Goal: Check status: Check status

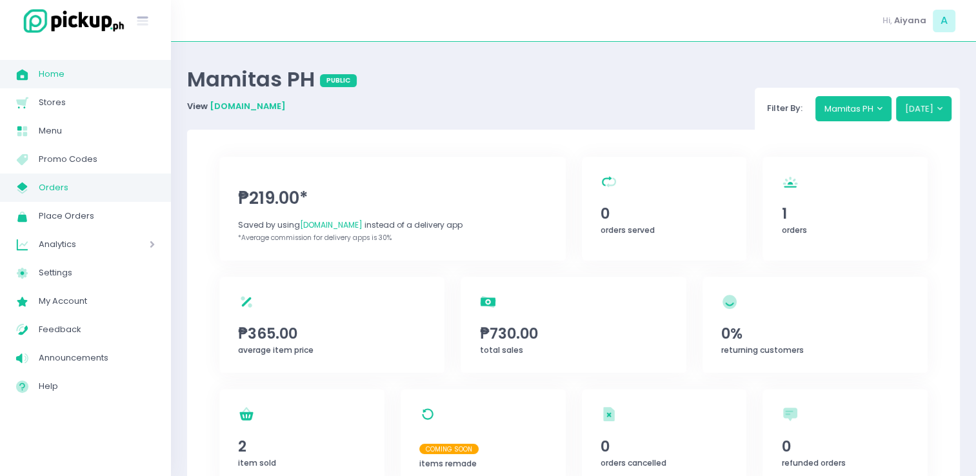
click at [50, 185] on span "Orders" at bounding box center [97, 187] width 116 height 17
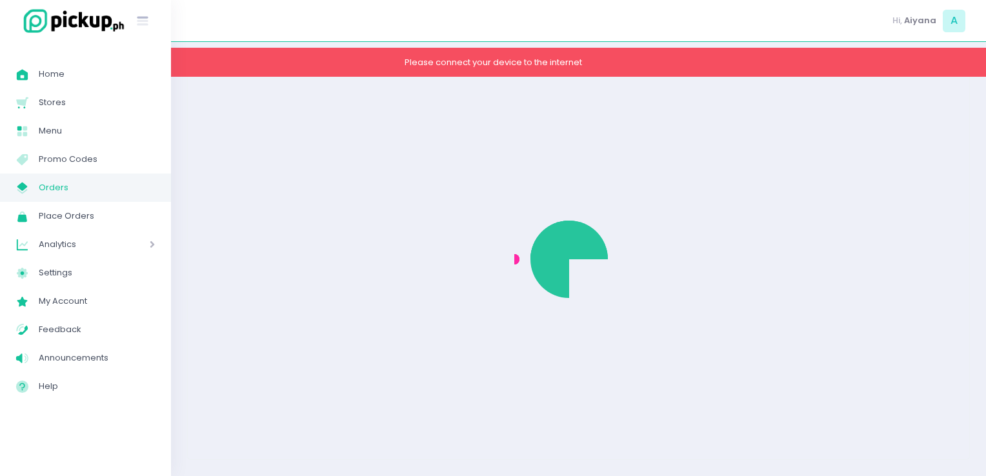
drag, startPoint x: 606, startPoint y: 195, endPoint x: 722, endPoint y: 254, distance: 130.4
click at [606, 195] on div at bounding box center [578, 259] width 129 height 129
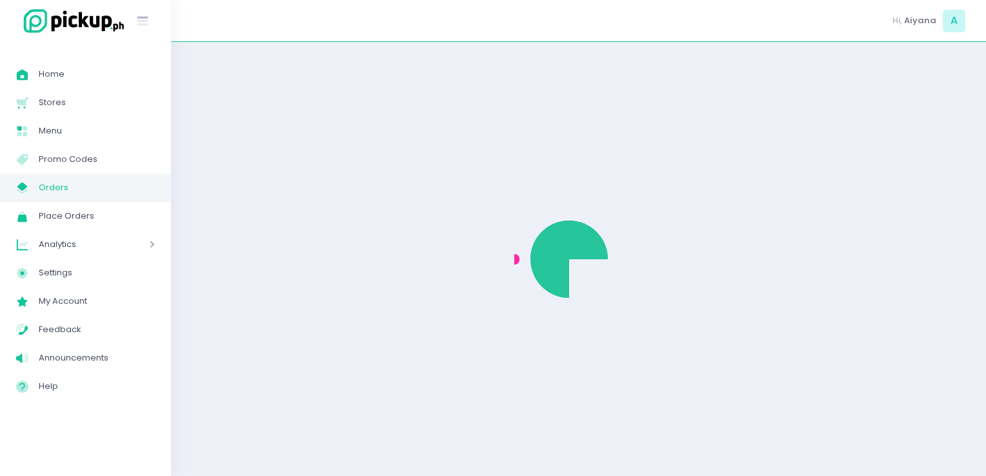
click at [539, 296] on div at bounding box center [578, 259] width 129 height 129
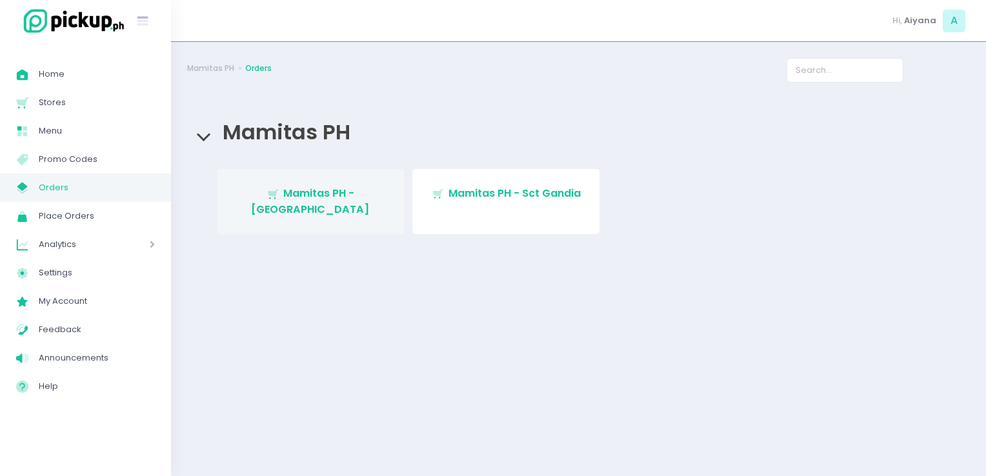
click at [303, 202] on link "Stockholm-icons / Shopping / Cart1 Created with Sketch. Mamitas PH - Blue Ridge" at bounding box center [310, 201] width 187 height 65
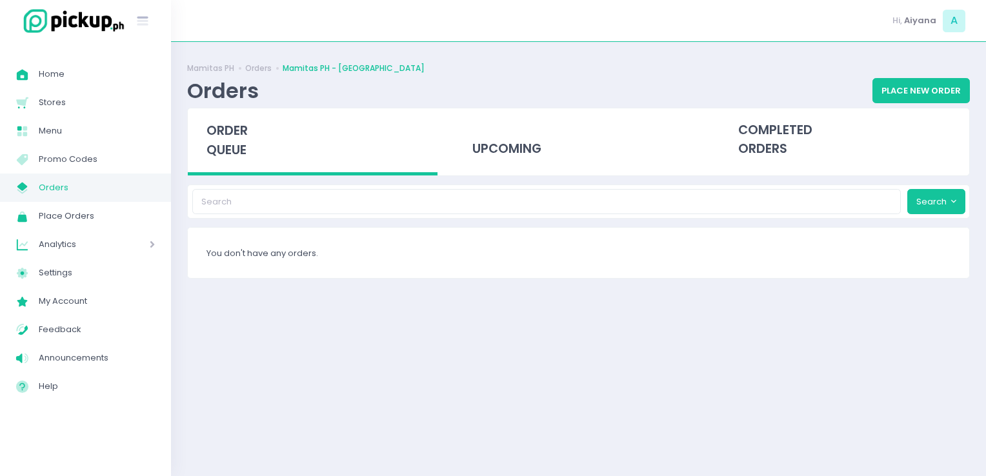
click at [55, 183] on span "Orders" at bounding box center [97, 187] width 116 height 17
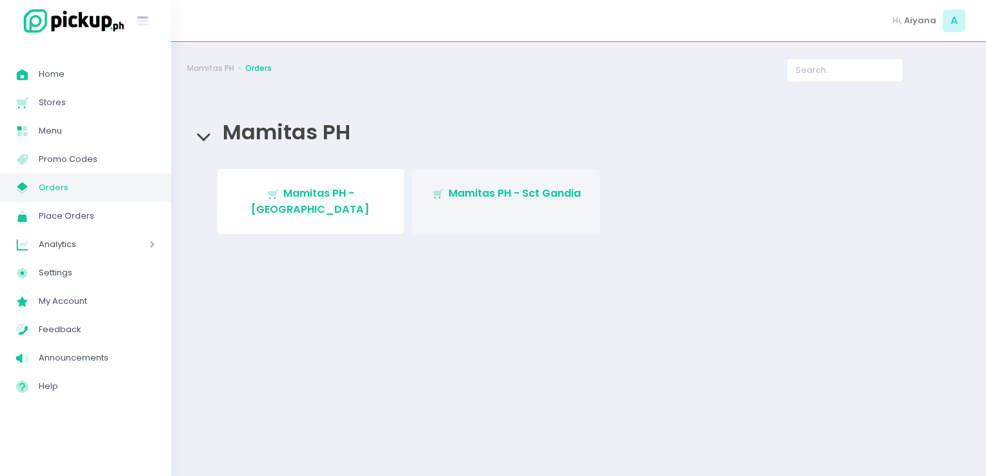
click at [475, 199] on span "Mamitas PH - Sct Gandia" at bounding box center [514, 193] width 132 height 15
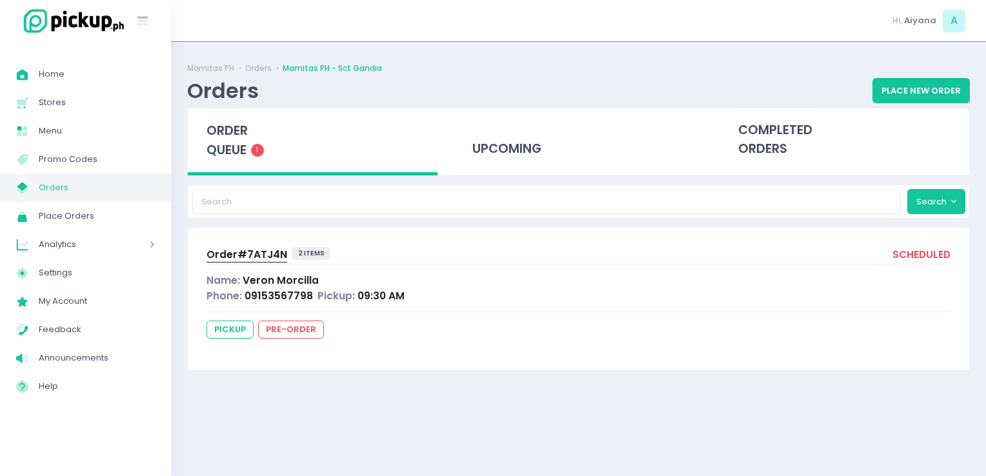
click at [237, 257] on span "Order# 7ATJ4N" at bounding box center [246, 255] width 81 height 14
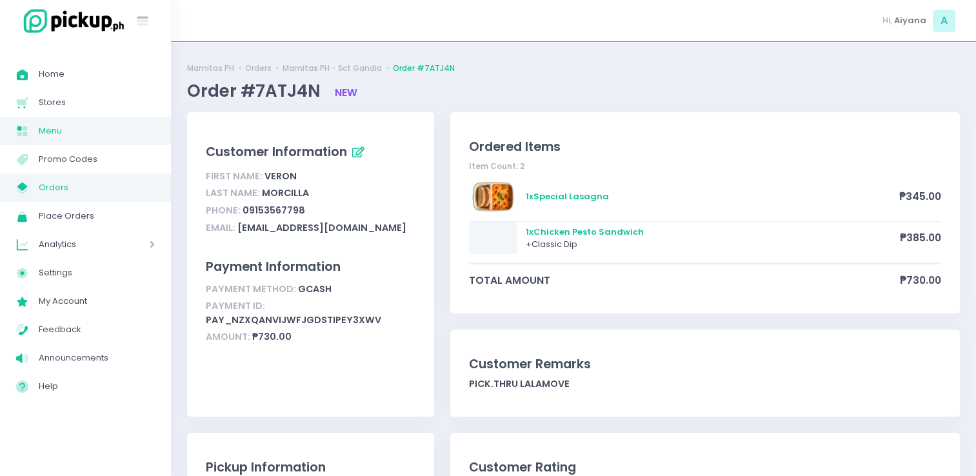
click at [90, 120] on link "Menu Created with Sketch. Menu" at bounding box center [85, 131] width 171 height 28
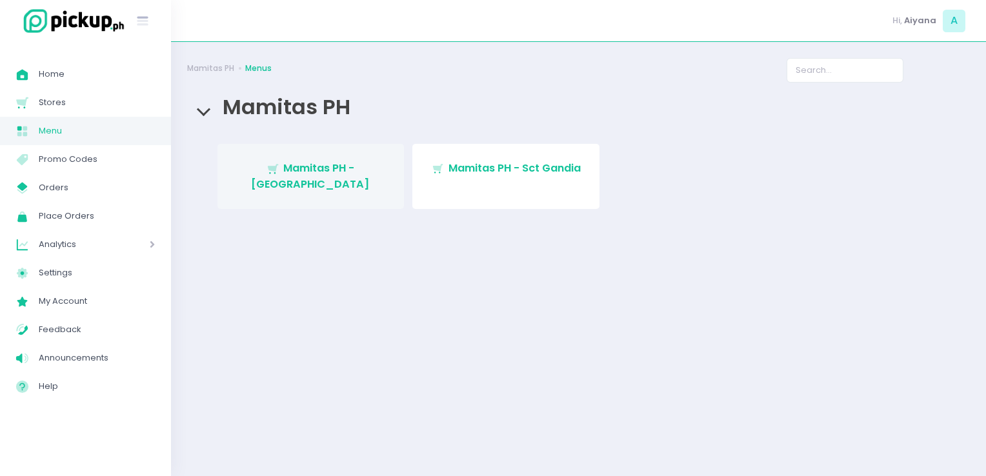
click at [303, 159] on link "Stockholm-icons / Shopping / Cart1 Created with Sketch. Mamitas PH - Blue Ridge" at bounding box center [310, 176] width 187 height 65
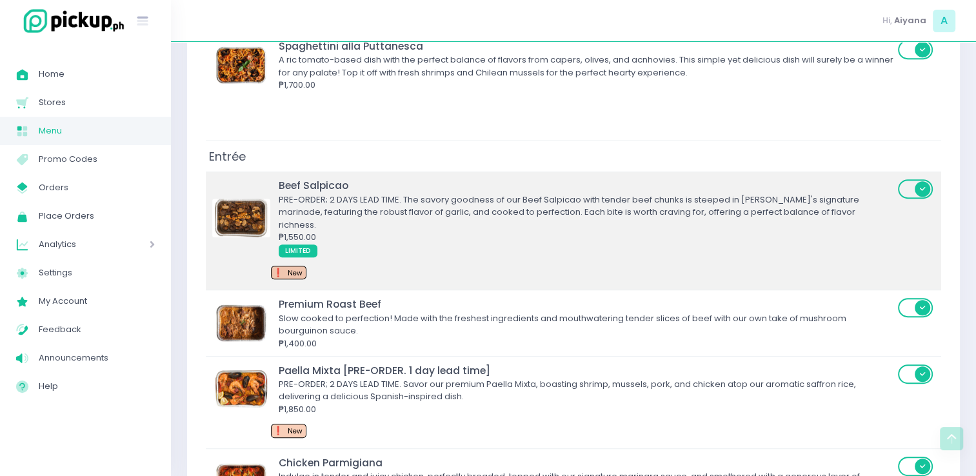
scroll to position [568, 0]
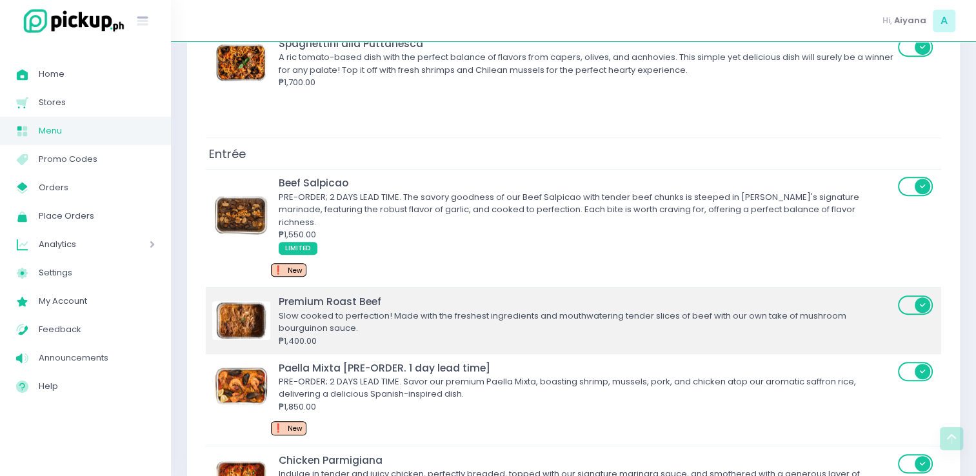
click at [908, 295] on span at bounding box center [916, 304] width 37 height 19
click at [254, 294] on input "checkbox" at bounding box center [254, 294] width 0 height 0
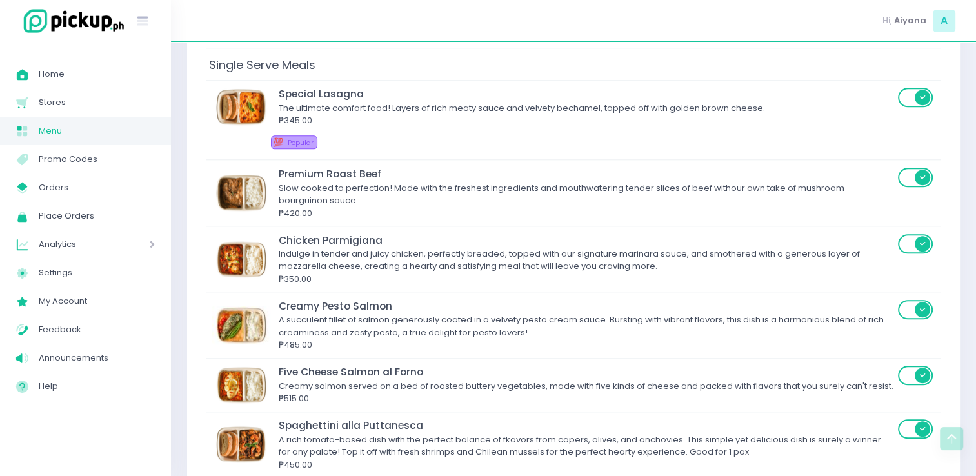
scroll to position [1428, 0]
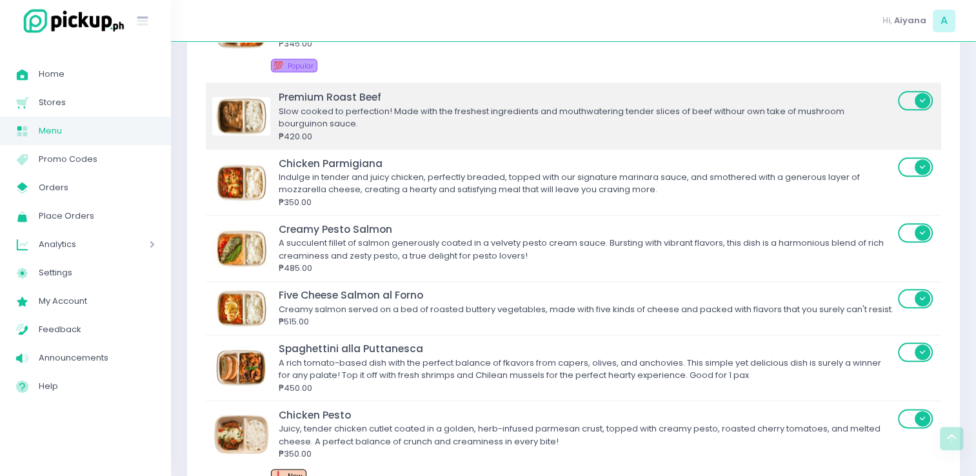
click at [900, 90] on label at bounding box center [916, 101] width 37 height 22
click at [254, 90] on input "checkbox" at bounding box center [254, 90] width 0 height 0
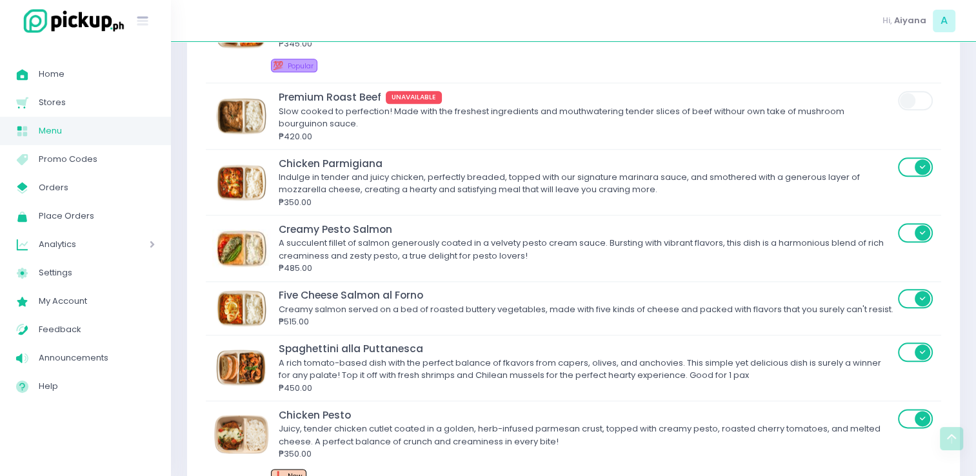
click at [65, 133] on span "Menu" at bounding box center [97, 131] width 116 height 17
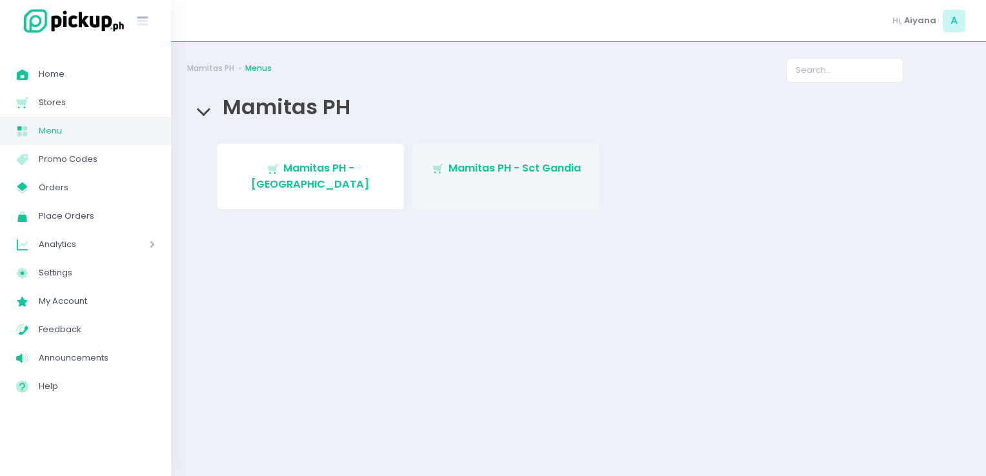
click at [515, 157] on link "Stockholm-icons / Shopping / Cart1 Created with Sketch. Mamitas PH - Sct Gandia" at bounding box center [505, 176] width 187 height 65
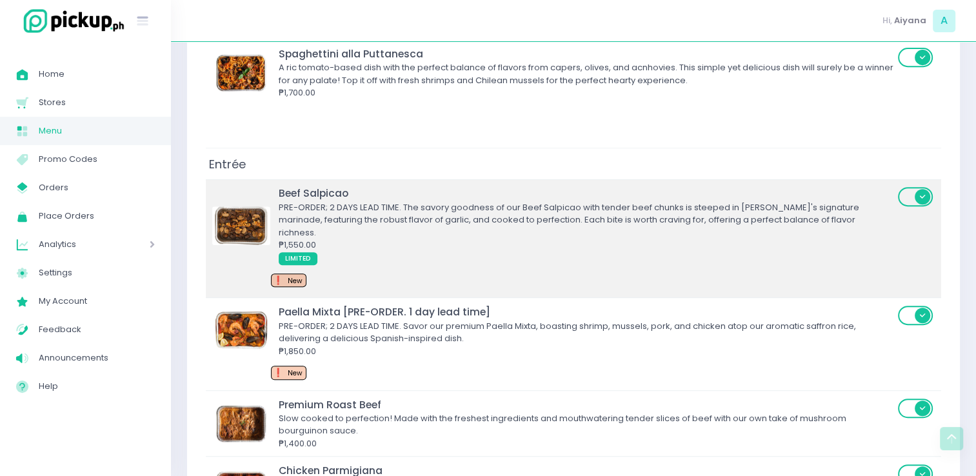
scroll to position [558, 0]
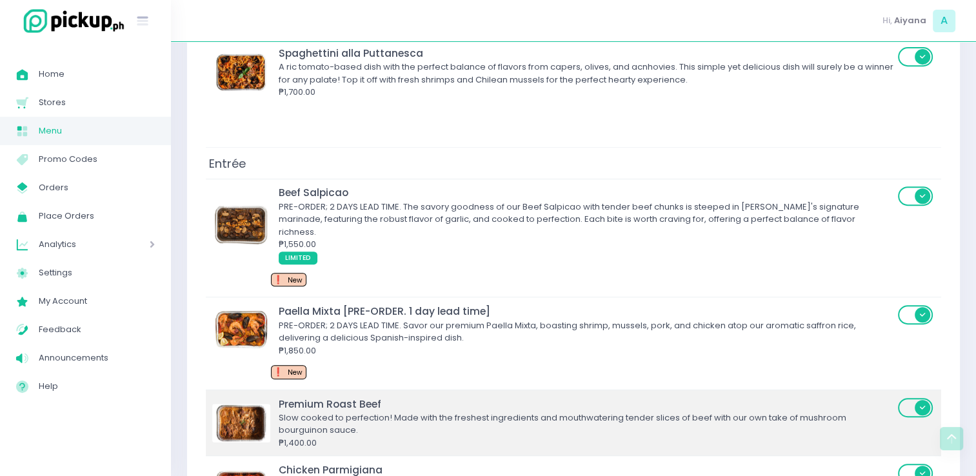
click at [906, 398] on span at bounding box center [916, 407] width 37 height 19
click at [254, 397] on input "checkbox" at bounding box center [254, 397] width 0 height 0
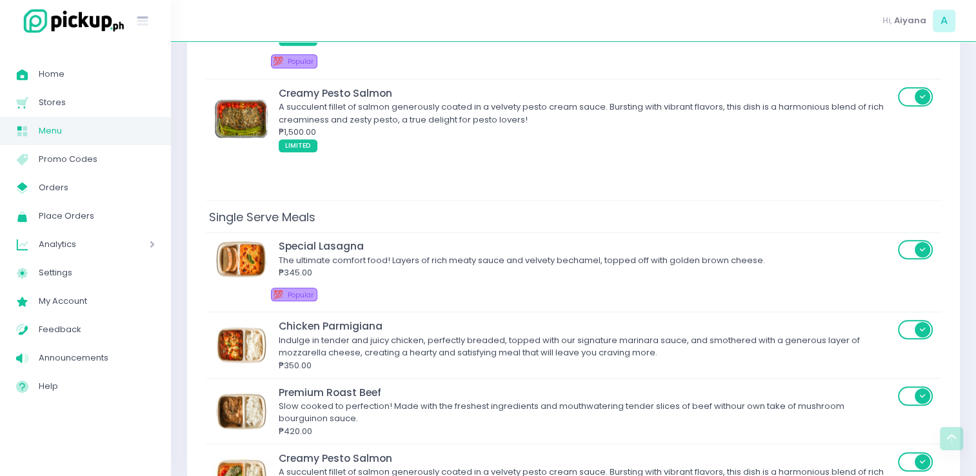
scroll to position [1218, 0]
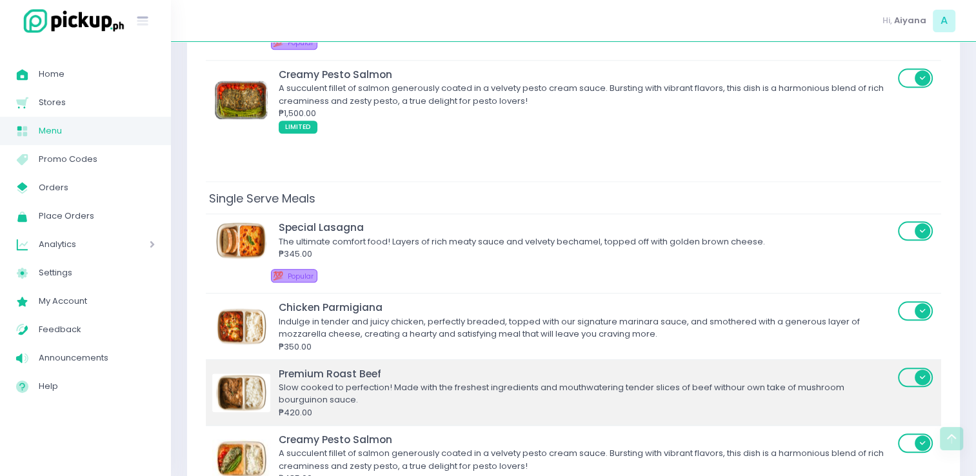
click at [910, 368] on span at bounding box center [916, 377] width 37 height 19
click at [254, 366] on input "checkbox" at bounding box center [254, 366] width 0 height 0
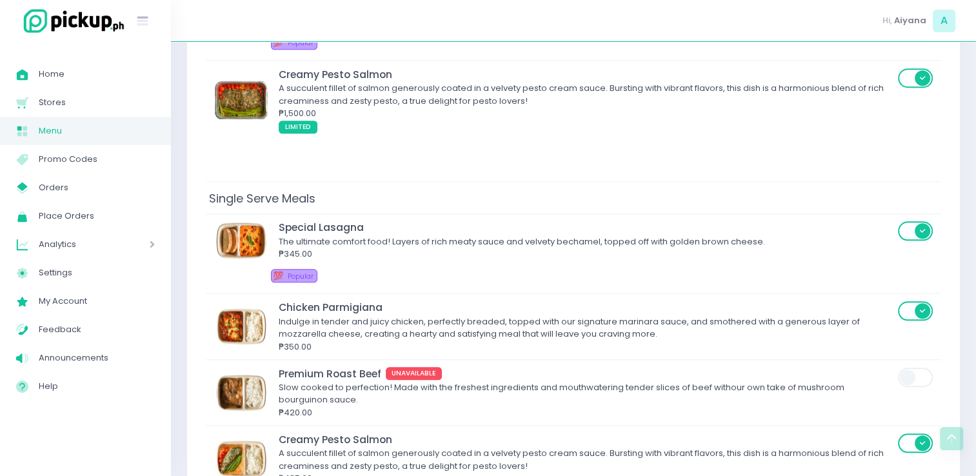
click at [58, 125] on span "Menu" at bounding box center [97, 131] width 116 height 17
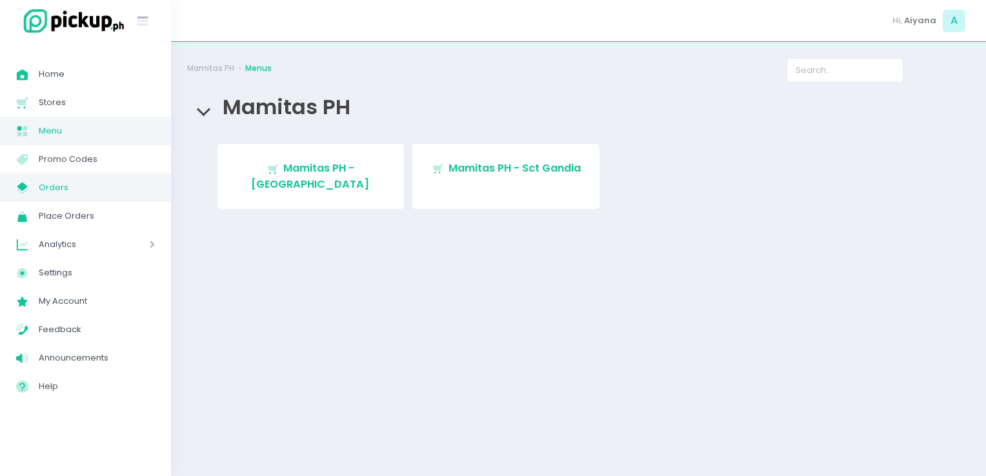
click at [68, 182] on span "Orders" at bounding box center [97, 187] width 116 height 17
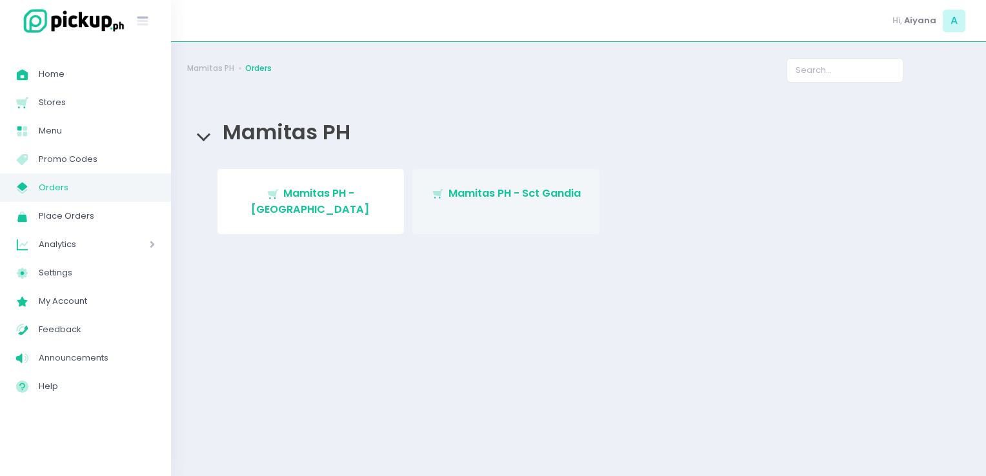
click at [530, 204] on link "Stockholm-icons / Shopping / Cart1 Created with Sketch. Mamitas PH - Sct Gandia" at bounding box center [505, 201] width 187 height 65
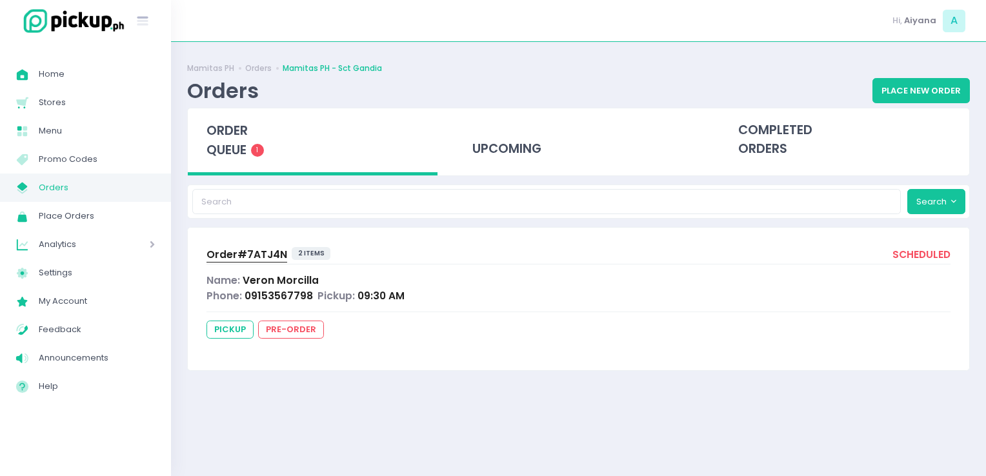
click at [262, 255] on span "Order# 7ATJ4N" at bounding box center [246, 255] width 81 height 14
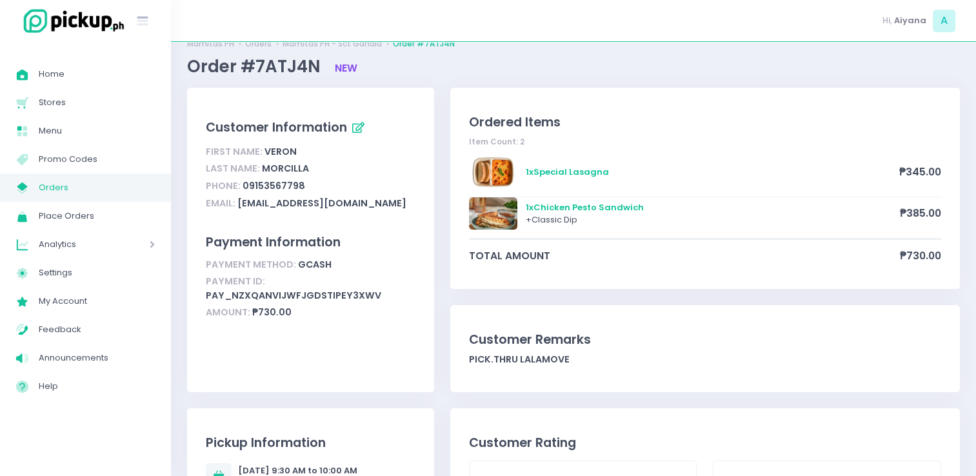
scroll to position [26, 0]
click at [52, 192] on span "Orders" at bounding box center [97, 187] width 116 height 17
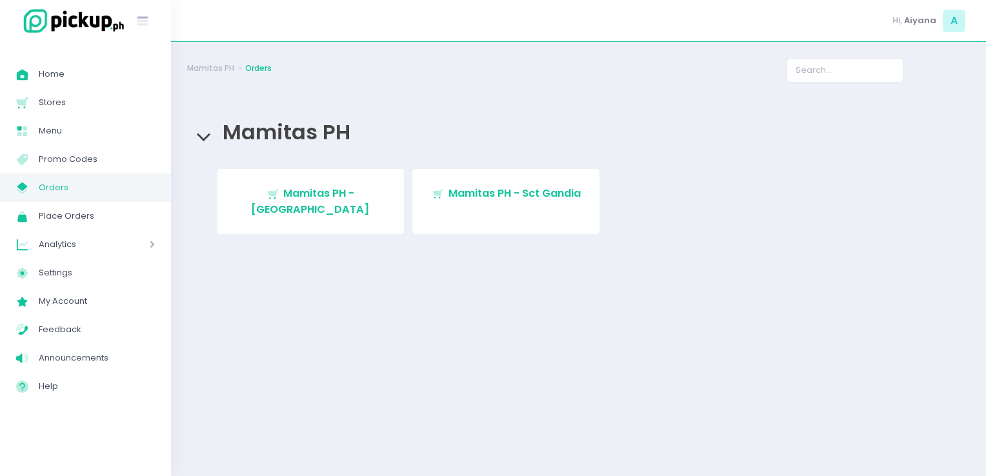
click at [101, 186] on span "Orders" at bounding box center [97, 187] width 116 height 17
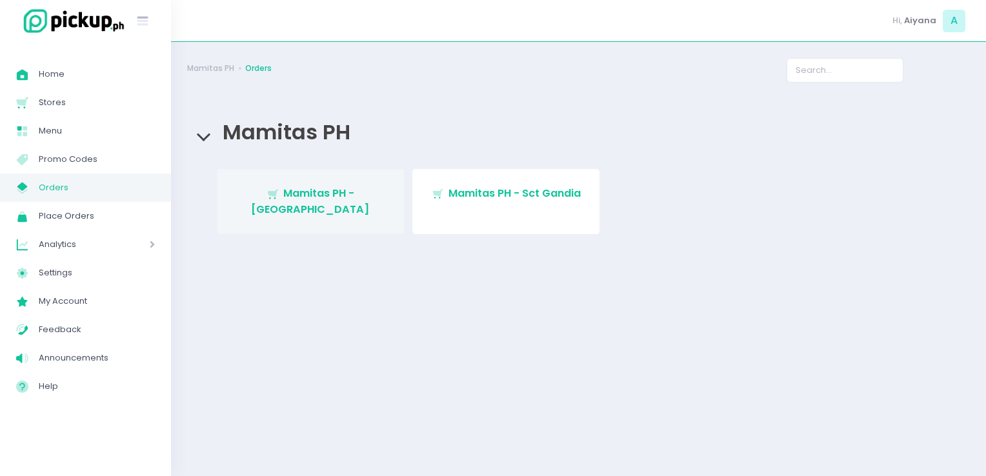
click at [283, 200] on span "Mamitas PH - Blue Ridge" at bounding box center [310, 201] width 119 height 30
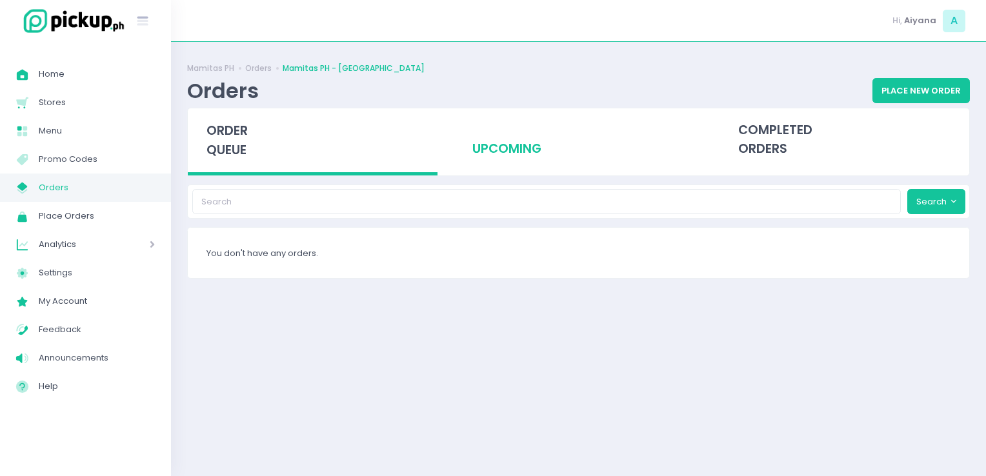
click at [517, 158] on div "upcoming" at bounding box center [578, 139] width 250 height 63
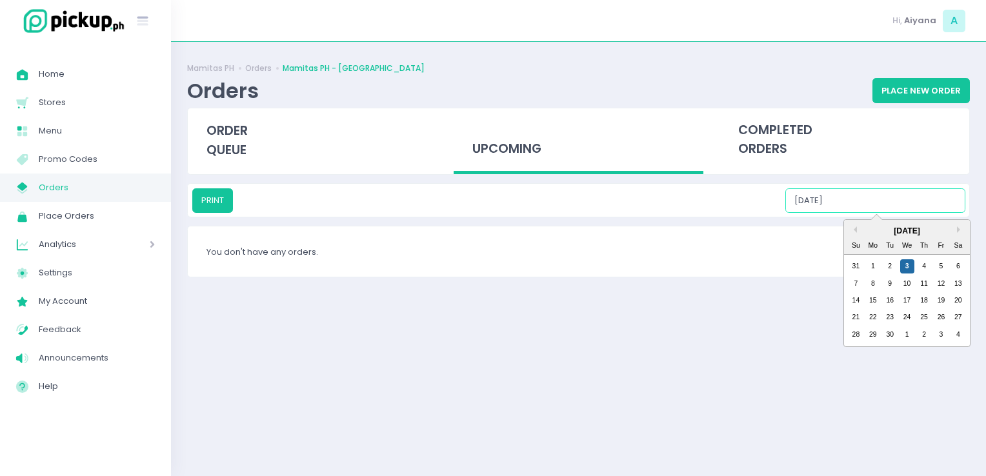
click at [898, 204] on input "09/03/2025" at bounding box center [875, 200] width 180 height 25
click at [918, 265] on div "4" at bounding box center [924, 266] width 14 height 14
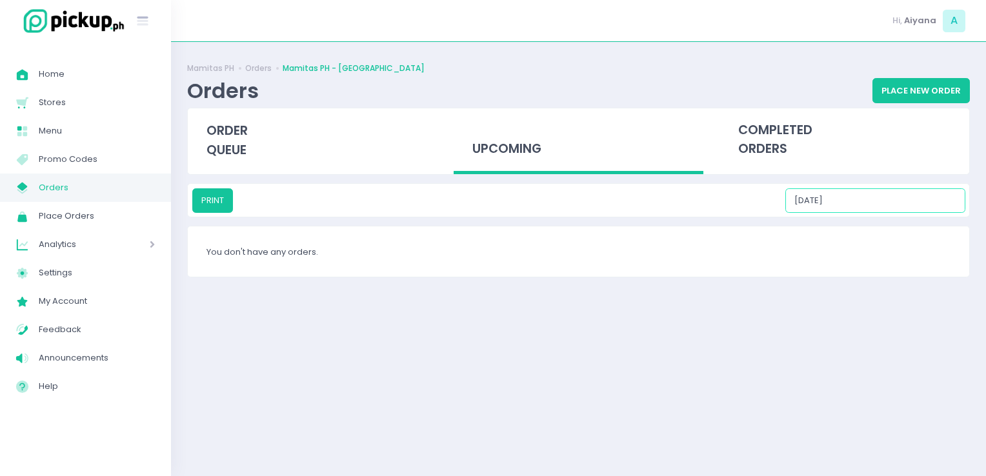
click at [882, 202] on input "09/04/2025" at bounding box center [875, 200] width 180 height 25
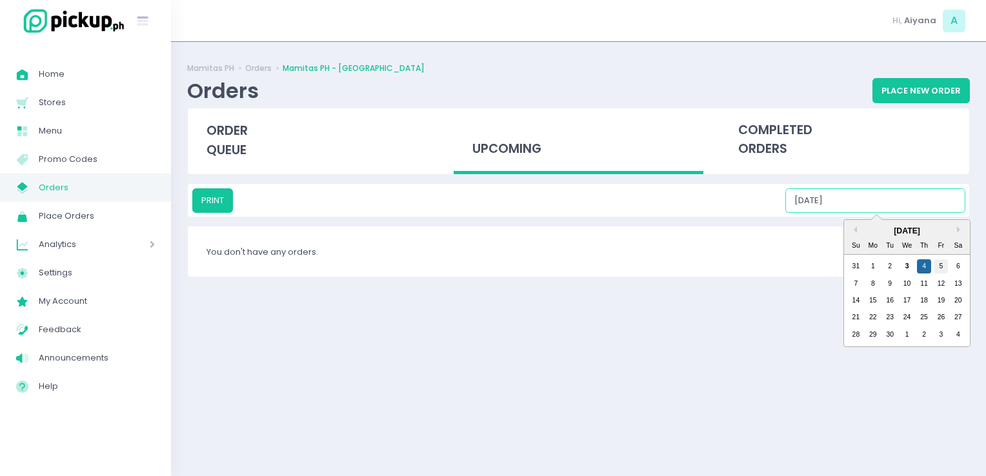
click at [939, 264] on div "5" at bounding box center [940, 266] width 14 height 14
click at [880, 193] on input "09/05/2025" at bounding box center [875, 200] width 180 height 25
click at [957, 269] on div "6" at bounding box center [958, 266] width 14 height 14
click at [867, 190] on input "09/06/2025" at bounding box center [875, 200] width 180 height 25
click at [853, 275] on div "7 8 9 10 11 12 13" at bounding box center [906, 283] width 119 height 17
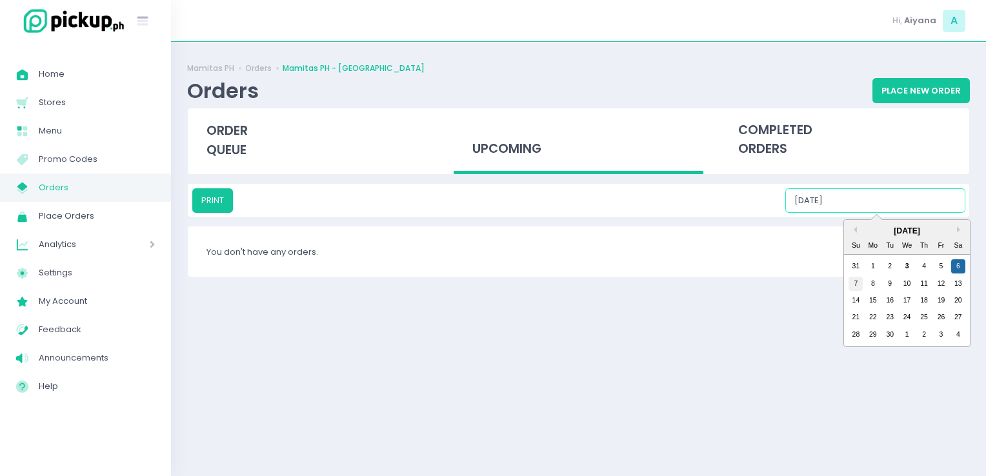
click at [854, 280] on div "7" at bounding box center [855, 284] width 14 height 14
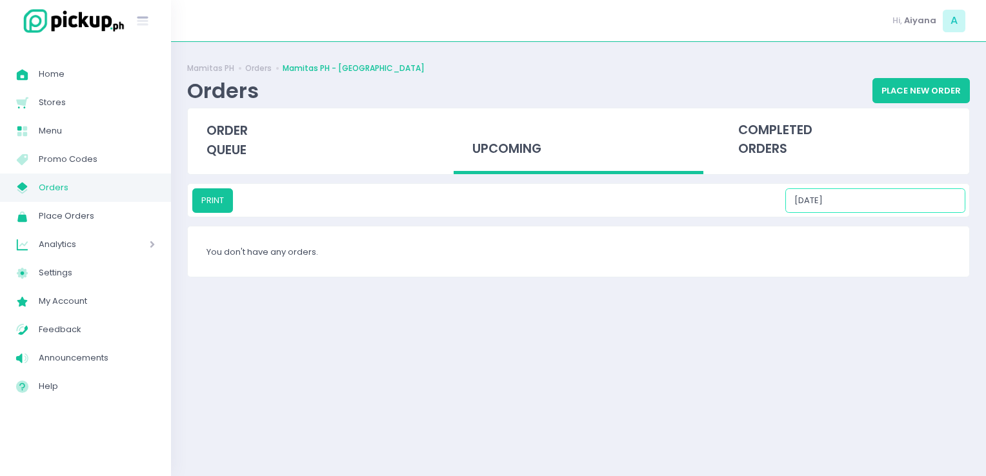
click at [864, 204] on input "09/07/2025" at bounding box center [875, 200] width 180 height 25
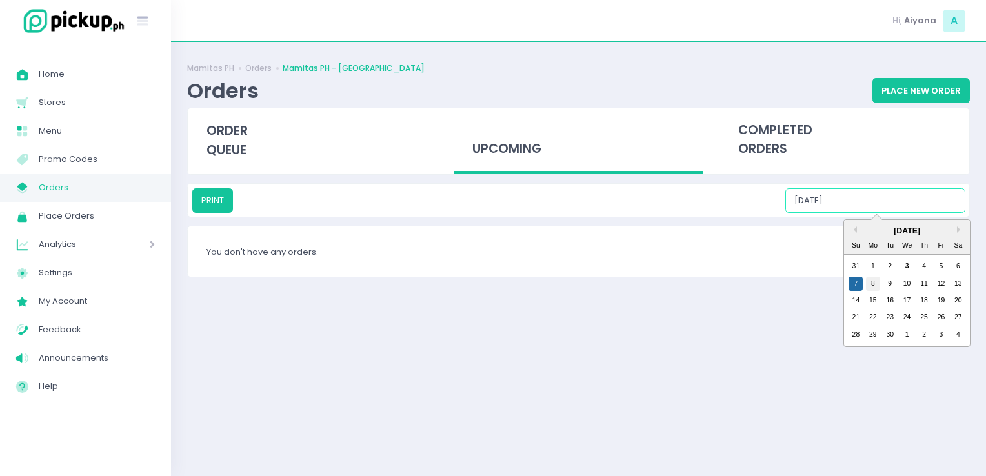
click at [872, 280] on div "8" at bounding box center [873, 284] width 14 height 14
click at [861, 192] on input "09/08/2025" at bounding box center [875, 200] width 180 height 25
click at [891, 280] on div "9" at bounding box center [889, 284] width 14 height 14
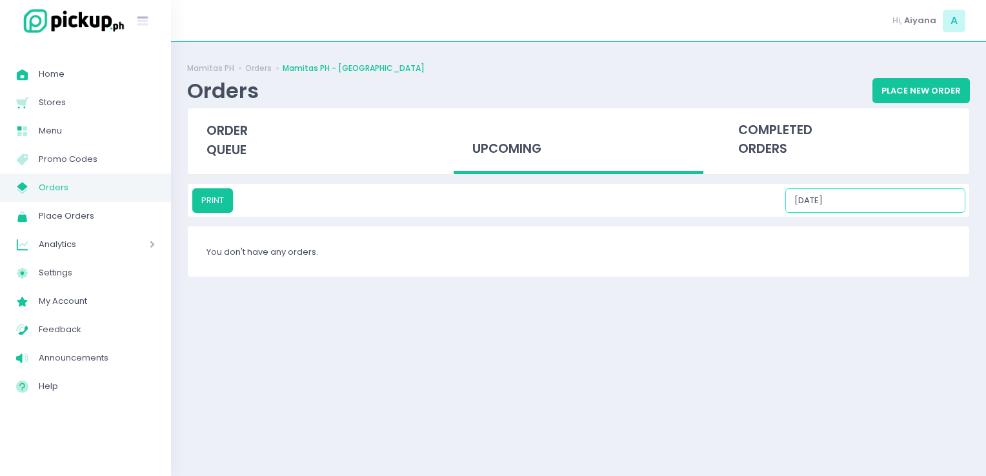
click at [855, 203] on input "09/09/2025" at bounding box center [875, 200] width 180 height 25
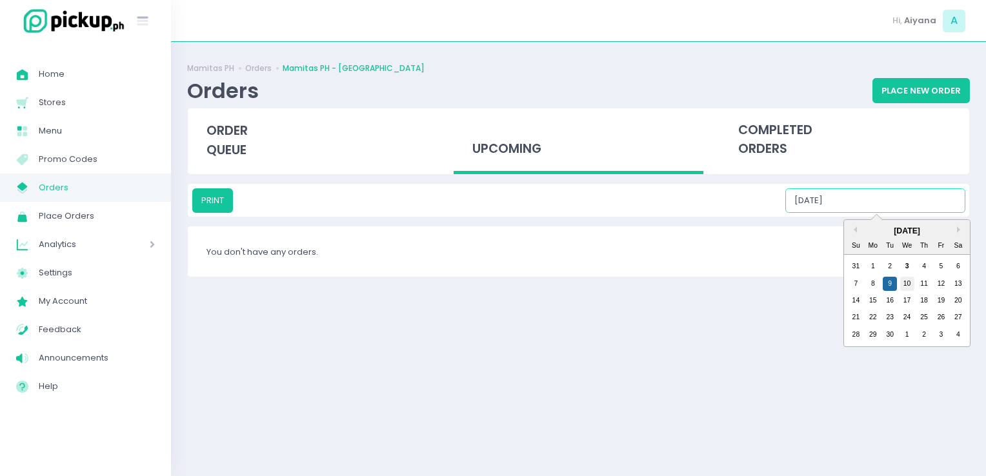
click at [904, 283] on div "10" at bounding box center [907, 284] width 14 height 14
click at [887, 203] on input "09/10/2025" at bounding box center [875, 200] width 180 height 25
click at [922, 283] on div "11" at bounding box center [924, 284] width 14 height 14
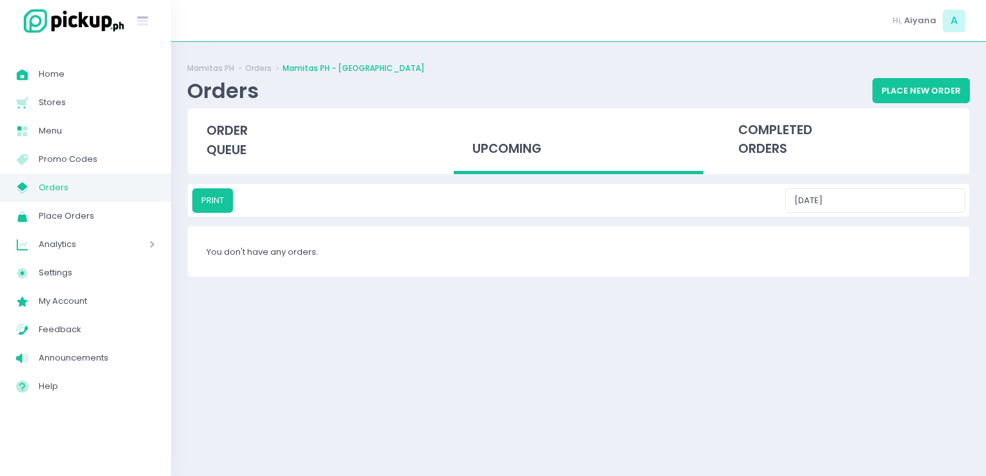
click at [876, 179] on div "Mamitas PH Orders Mamitas PH - Blue Ridge Orders Place New Order order queue up…" at bounding box center [578, 259] width 815 height 402
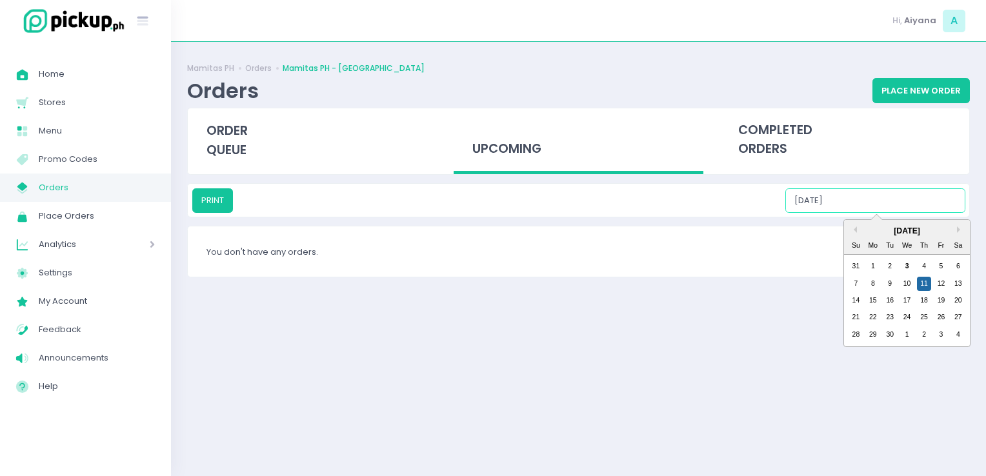
click at [879, 188] on input "09/11/2025" at bounding box center [875, 200] width 180 height 25
click at [942, 290] on div "12" at bounding box center [940, 284] width 14 height 14
click at [890, 197] on input "09/12/2025" at bounding box center [875, 200] width 180 height 25
click at [957, 280] on div "13" at bounding box center [958, 284] width 14 height 14
click at [870, 188] on input "09/13/2025" at bounding box center [875, 200] width 180 height 25
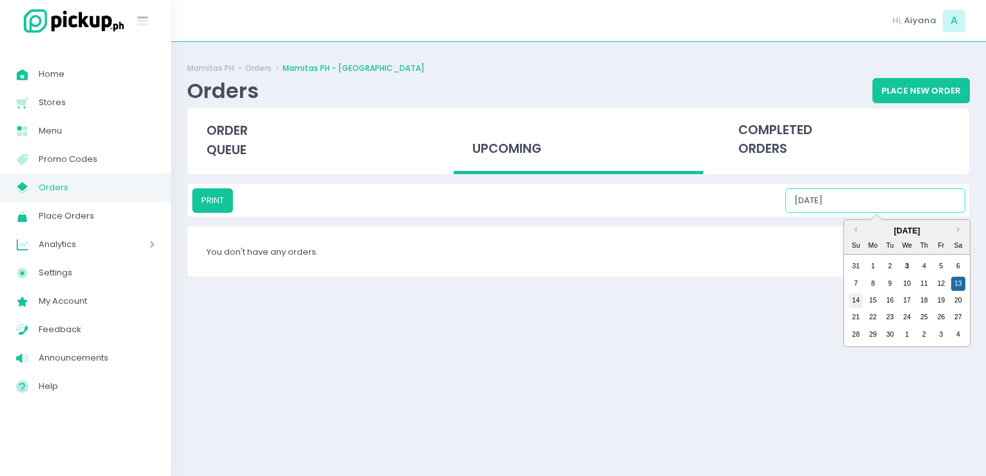
click at [854, 301] on div "14" at bounding box center [855, 300] width 14 height 14
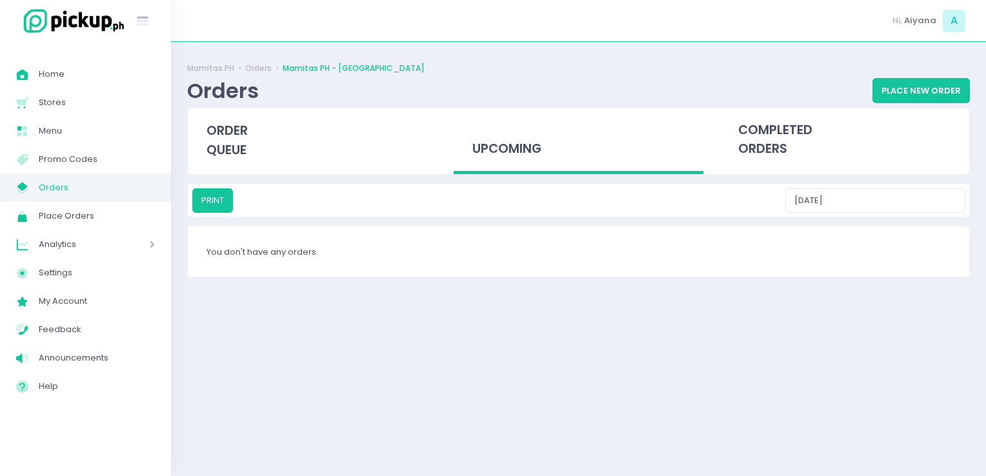
click at [865, 186] on div "PRINT 09/14/2025" at bounding box center [578, 200] width 781 height 33
click at [865, 195] on input "09/14/2025" at bounding box center [875, 200] width 180 height 25
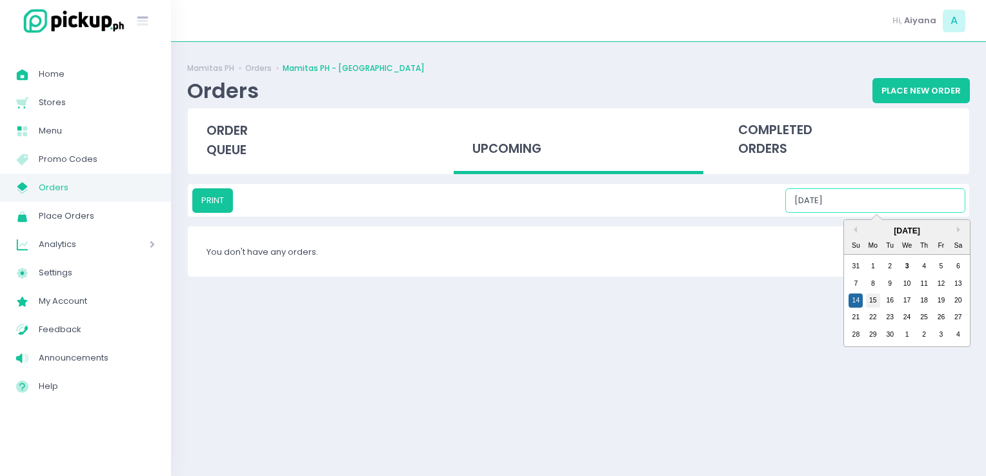
click at [878, 299] on div "15" at bounding box center [873, 300] width 14 height 14
click at [870, 201] on input "09/15/2025" at bounding box center [875, 200] width 180 height 25
click at [889, 306] on div "16" at bounding box center [889, 300] width 14 height 14
click at [875, 204] on input "09/16/2025" at bounding box center [875, 200] width 180 height 25
click at [908, 298] on div "17" at bounding box center [907, 300] width 14 height 14
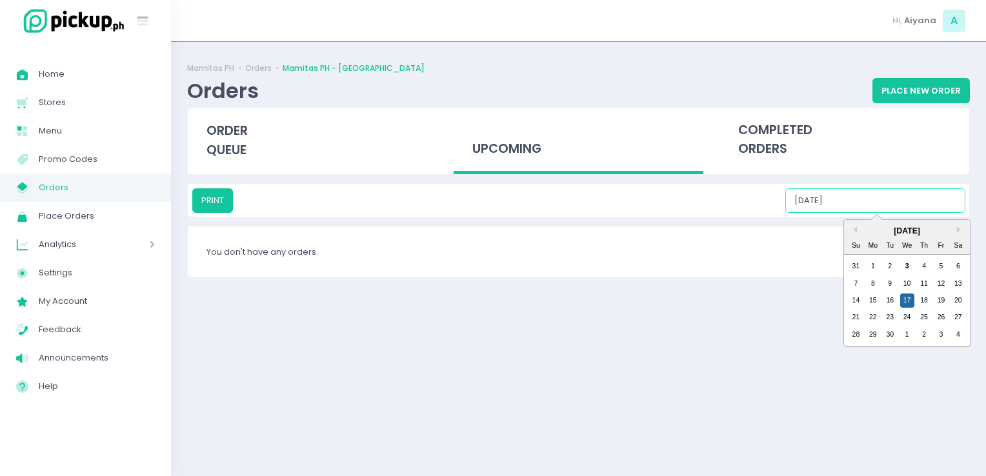
click at [870, 197] on input "09/17/2025" at bounding box center [875, 200] width 180 height 25
click at [923, 301] on div "18" at bounding box center [924, 300] width 14 height 14
click at [866, 203] on input "09/18/2025" at bounding box center [875, 200] width 180 height 25
click at [942, 297] on div "19" at bounding box center [940, 300] width 14 height 14
click at [877, 200] on input "09/19/2025" at bounding box center [875, 200] width 180 height 25
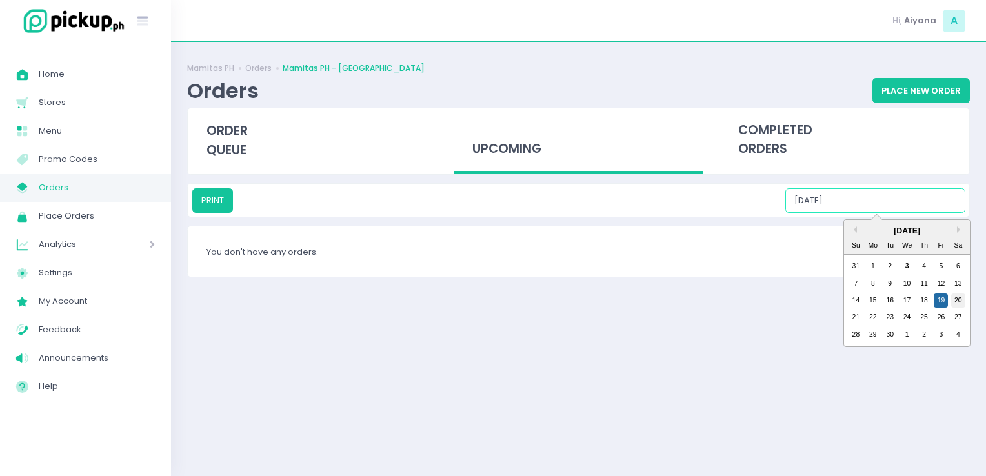
click at [959, 293] on div "20" at bounding box center [958, 300] width 14 height 14
click at [887, 201] on input "09/20/2025" at bounding box center [875, 200] width 180 height 25
click at [850, 313] on div "21" at bounding box center [855, 317] width 14 height 14
click at [864, 205] on input "09/21/2025" at bounding box center [875, 200] width 180 height 25
click at [877, 312] on div "22" at bounding box center [873, 317] width 14 height 14
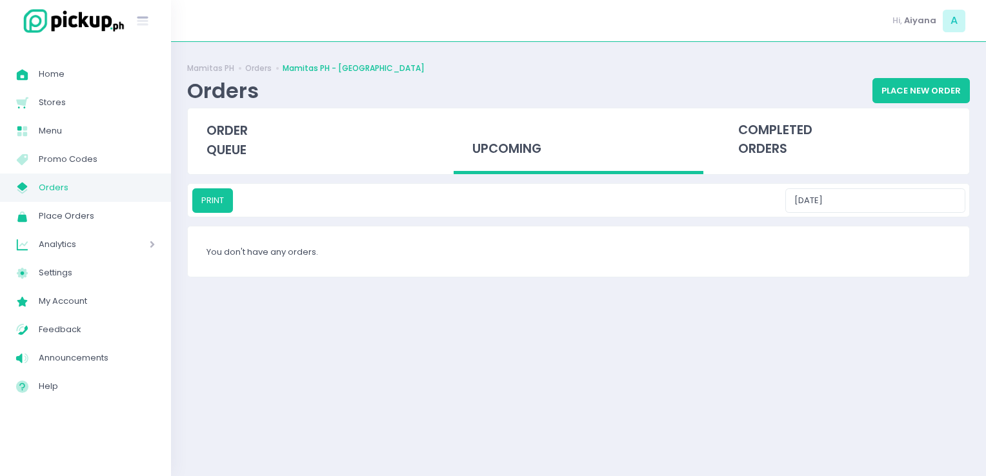
drag, startPoint x: 866, startPoint y: 214, endPoint x: 866, endPoint y: 203, distance: 10.3
click at [866, 203] on div "PRINT 09/22/2025" at bounding box center [578, 200] width 781 height 33
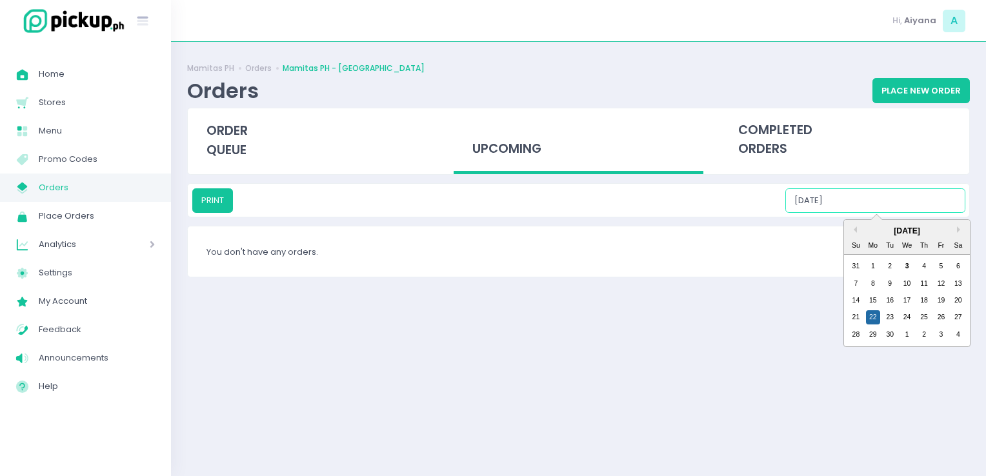
click at [866, 203] on input "09/22/2025" at bounding box center [875, 200] width 180 height 25
click at [885, 318] on div "23" at bounding box center [889, 317] width 14 height 14
click at [875, 203] on input "09/23/2025" at bounding box center [875, 200] width 180 height 25
click at [906, 318] on div "24" at bounding box center [907, 317] width 14 height 14
click at [877, 193] on input "09/24/2025" at bounding box center [875, 200] width 180 height 25
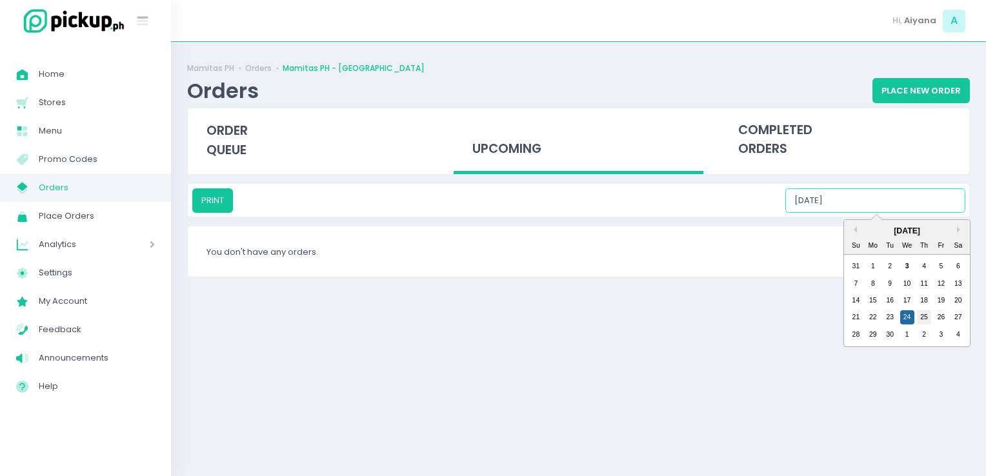
click at [924, 324] on div "25" at bounding box center [924, 317] width 14 height 14
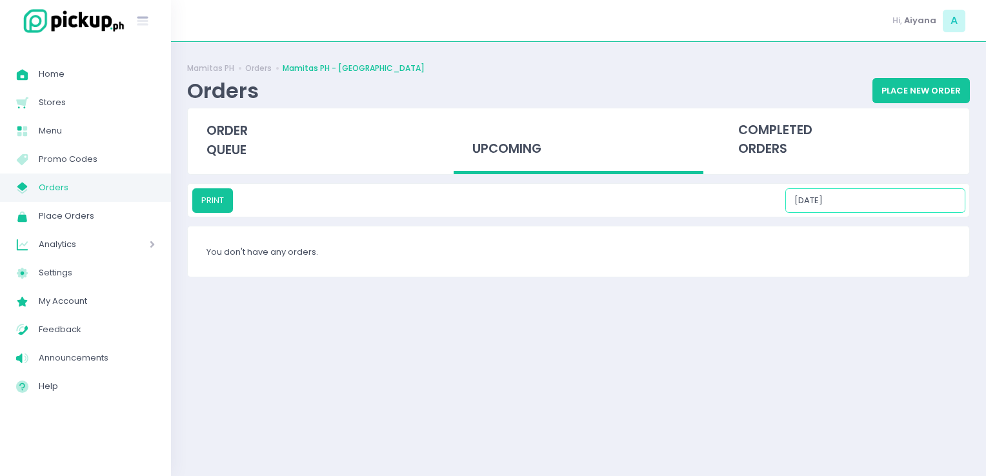
click at [875, 197] on input "09/25/2025" at bounding box center [875, 200] width 180 height 25
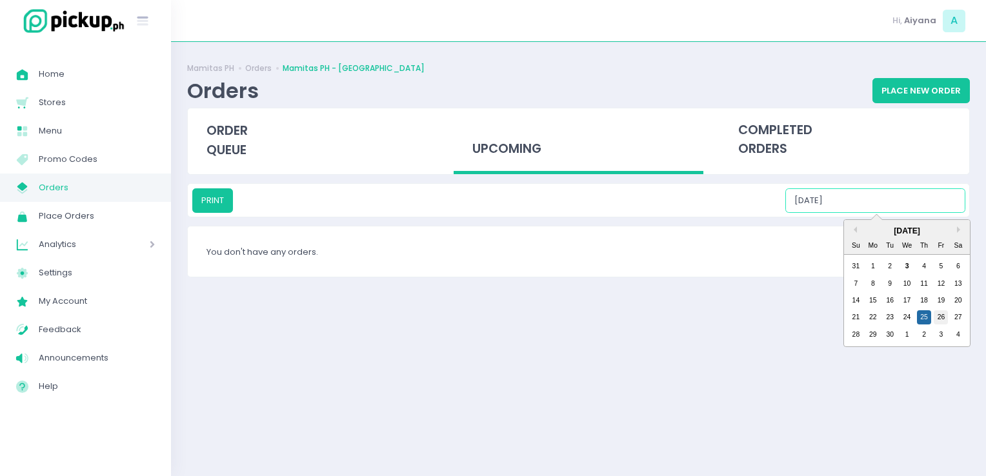
click at [942, 322] on div "26" at bounding box center [940, 317] width 14 height 14
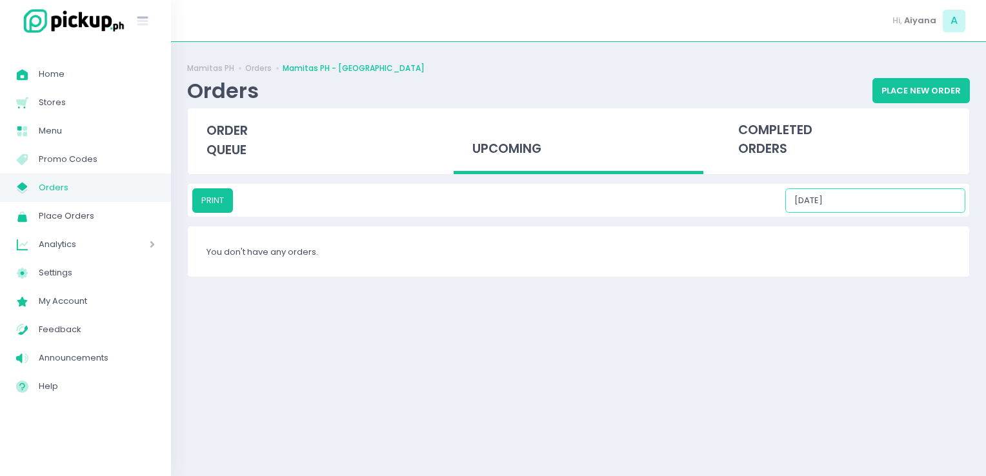
click at [883, 190] on input "09/26/2025" at bounding box center [875, 200] width 180 height 25
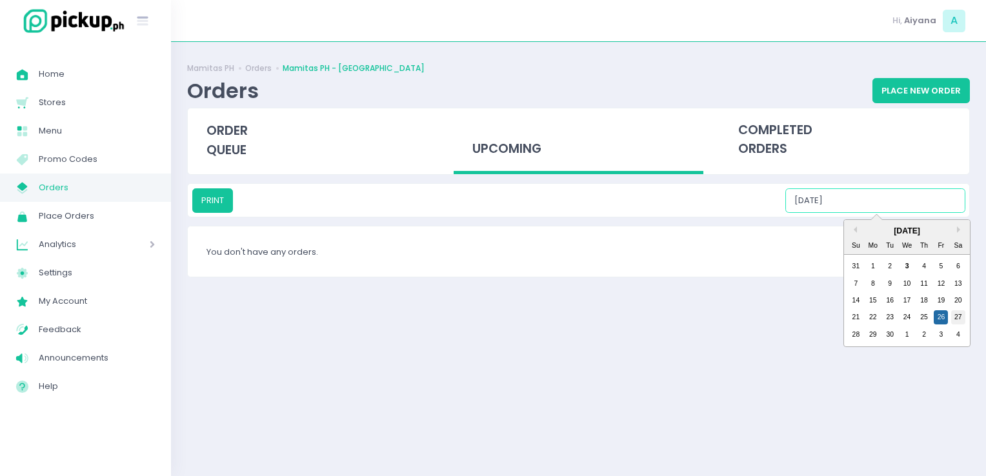
click at [955, 320] on div "27" at bounding box center [958, 317] width 14 height 14
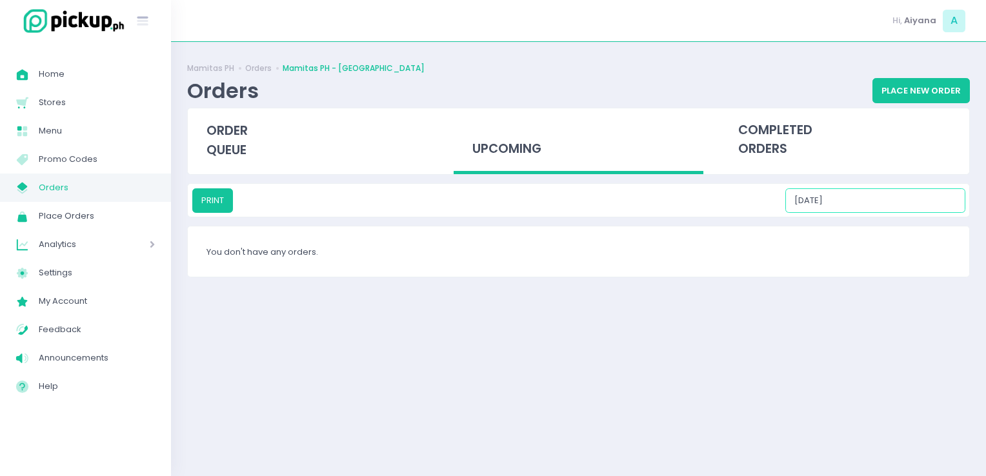
click at [870, 203] on input "09/27/2025" at bounding box center [875, 200] width 180 height 25
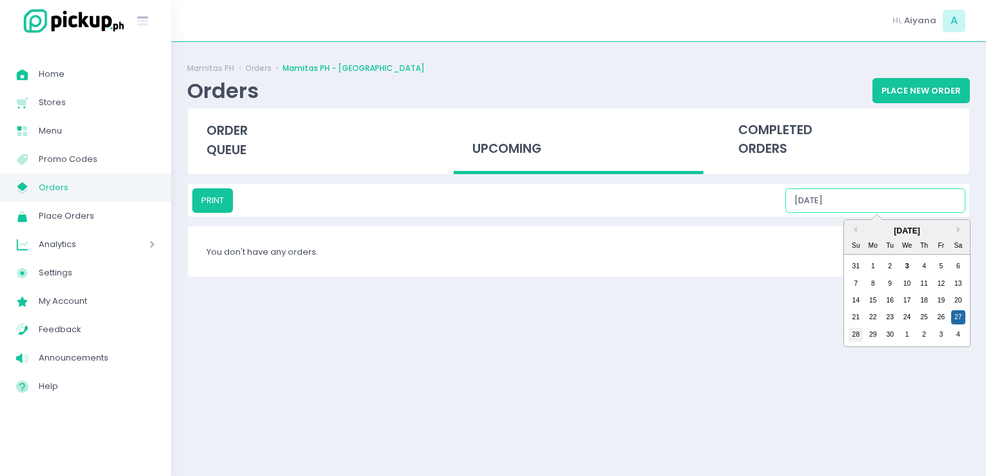
click at [854, 340] on div "28" at bounding box center [855, 335] width 14 height 14
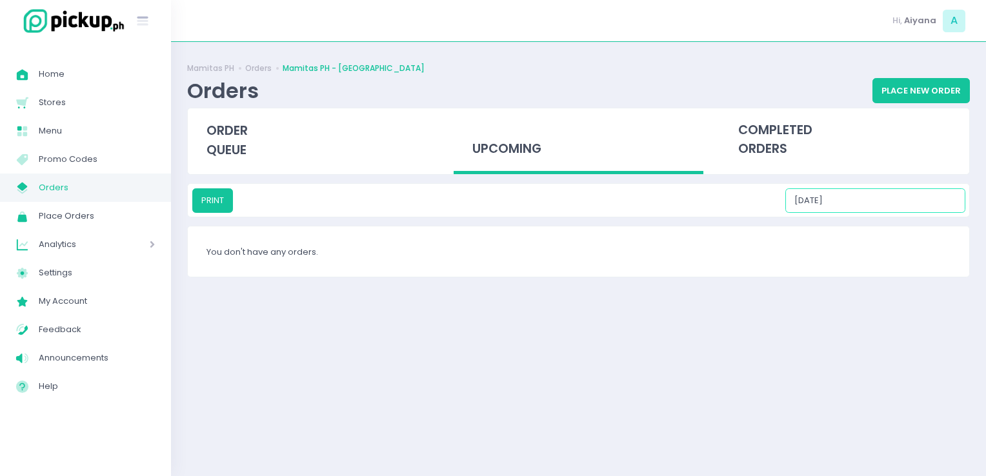
click at [855, 201] on input "09/28/2025" at bounding box center [875, 200] width 180 height 25
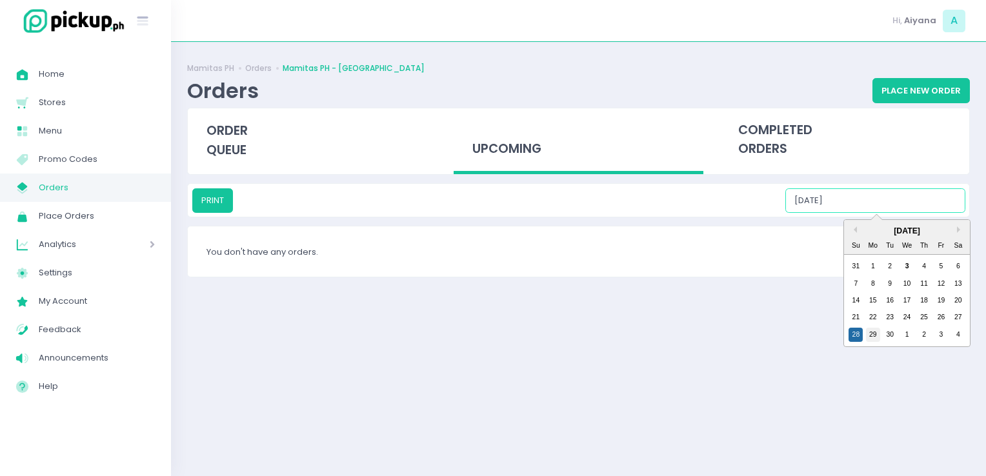
click at [869, 333] on div "29" at bounding box center [873, 335] width 14 height 14
click at [859, 199] on input "09/29/2025" at bounding box center [875, 200] width 180 height 25
click at [888, 338] on div "30" at bounding box center [889, 335] width 14 height 14
type input "09/30/2025"
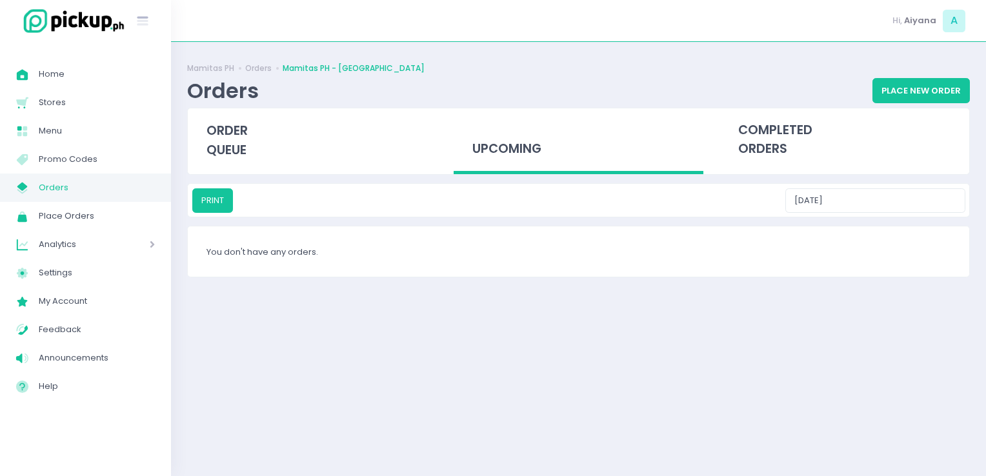
click at [70, 185] on span "Orders" at bounding box center [97, 187] width 116 height 17
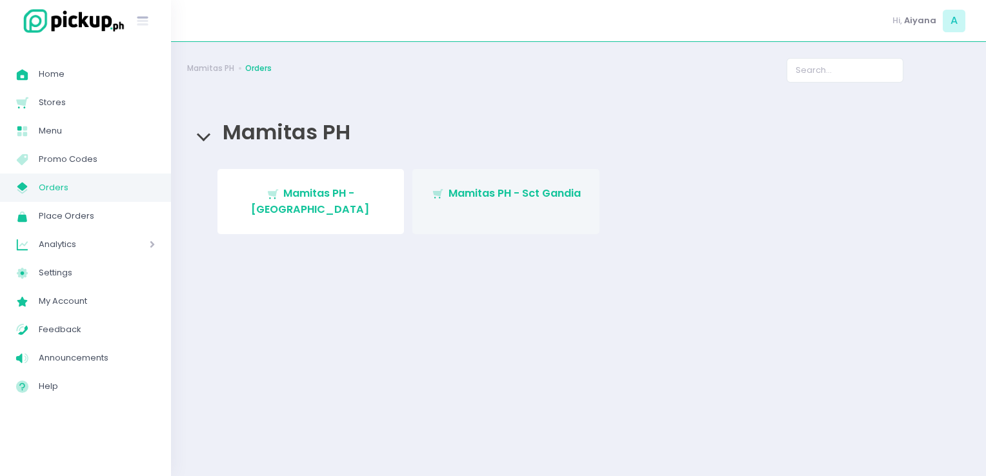
click at [577, 183] on link "Stockholm-icons / Shopping / Cart1 Created with Sketch. Mamitas PH - Sct Gandia" at bounding box center [505, 201] width 187 height 65
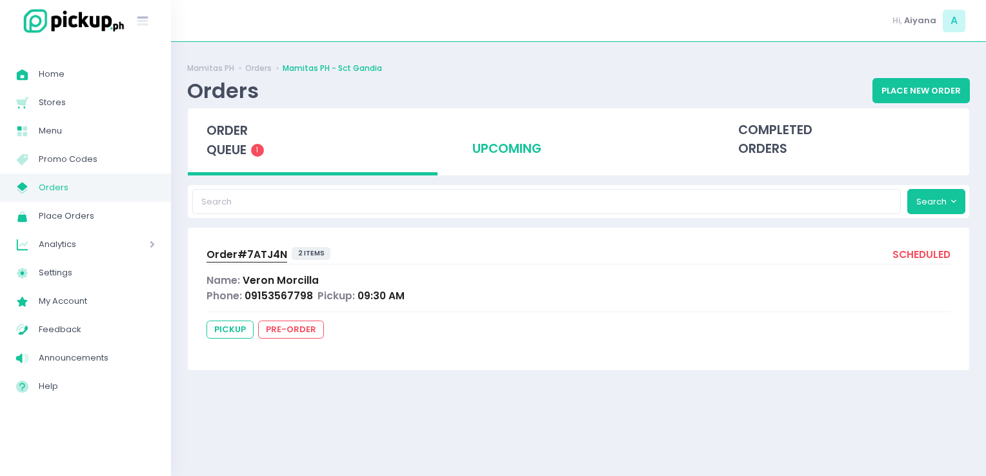
click at [493, 150] on div "upcoming" at bounding box center [578, 139] width 250 height 63
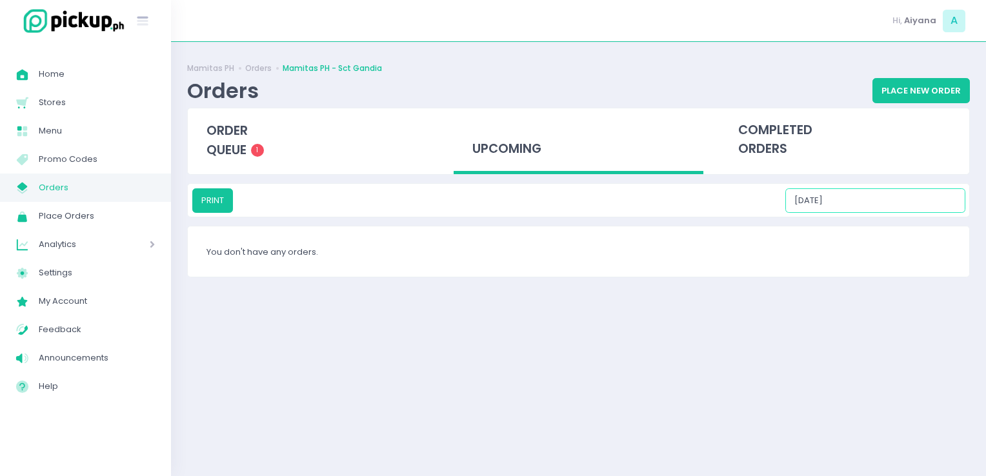
click at [875, 192] on input "09/03/2025" at bounding box center [875, 200] width 180 height 25
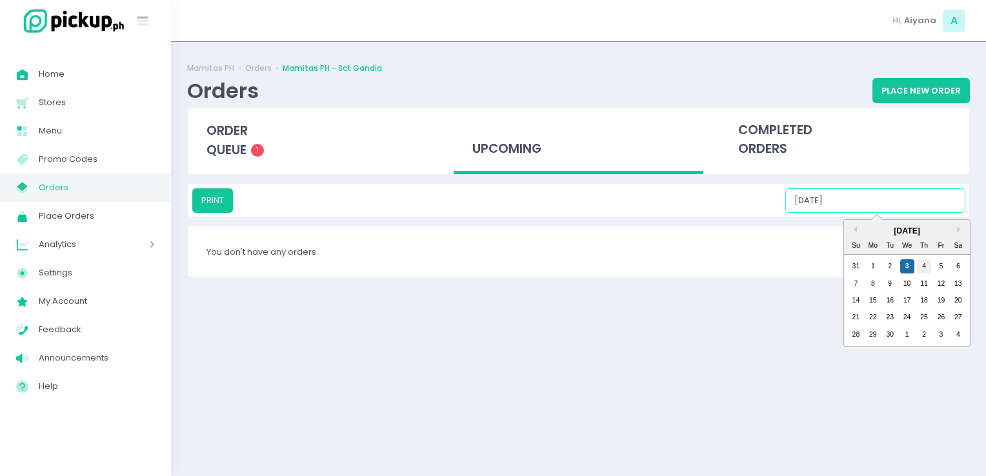
click at [926, 266] on div "4" at bounding box center [924, 266] width 14 height 14
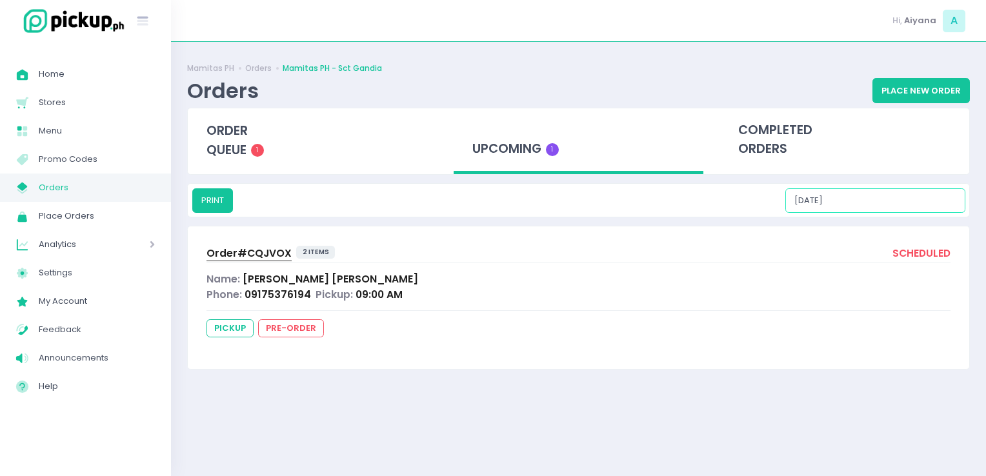
click at [882, 192] on input "09/04/2025" at bounding box center [875, 200] width 180 height 25
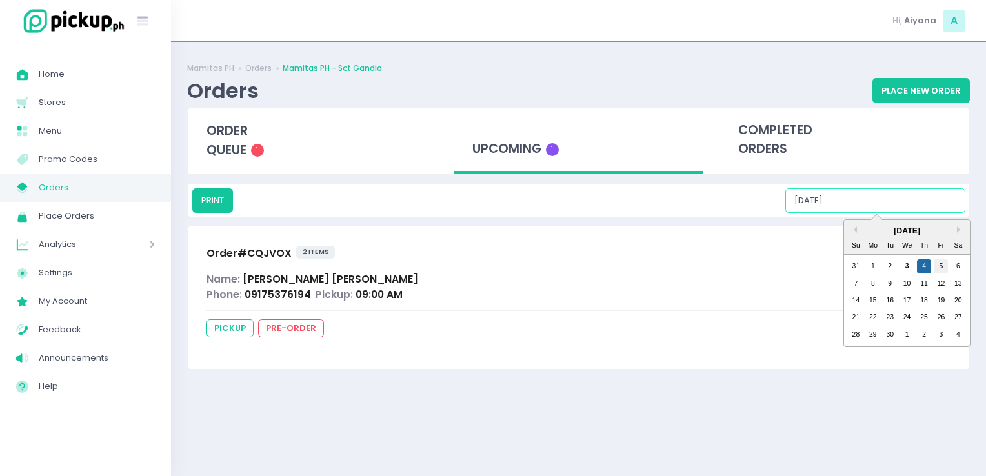
click at [940, 268] on div "5" at bounding box center [940, 266] width 14 height 14
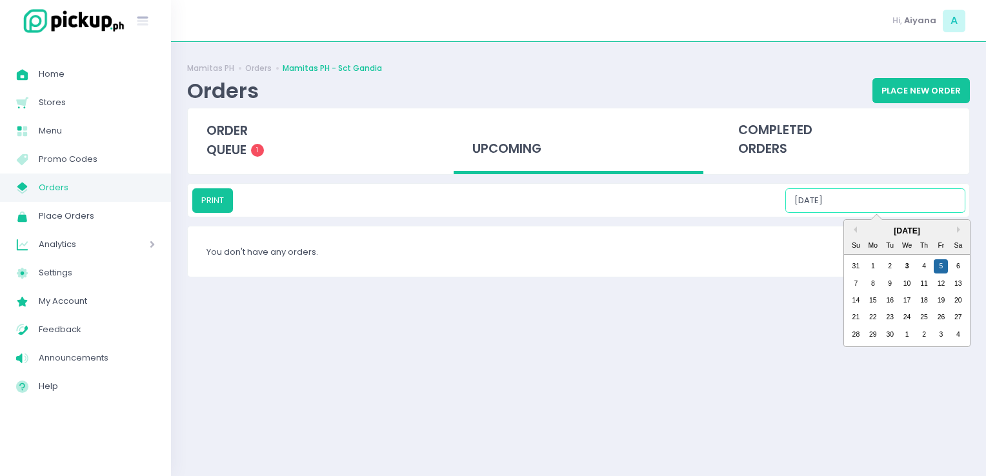
click at [877, 197] on input "09/05/2025" at bounding box center [875, 200] width 180 height 25
click at [955, 264] on div "6" at bounding box center [958, 266] width 14 height 14
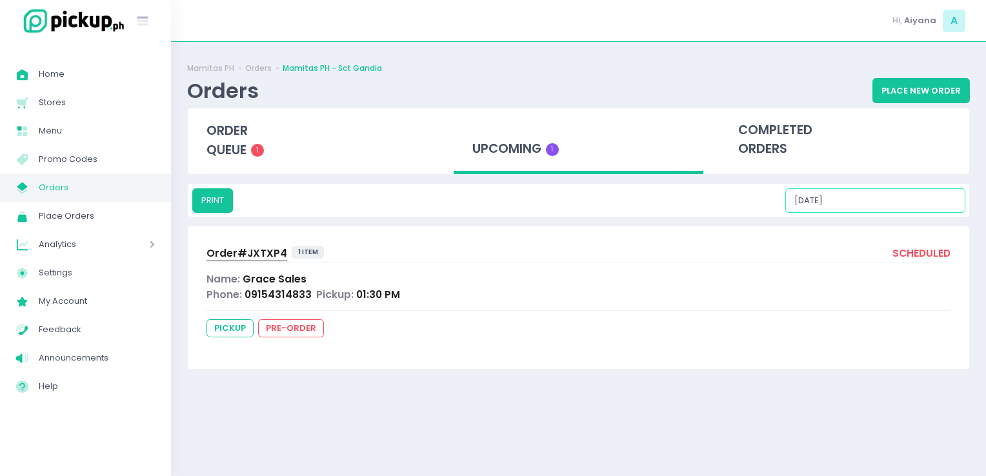
click at [867, 192] on input "09/06/2025" at bounding box center [875, 200] width 180 height 25
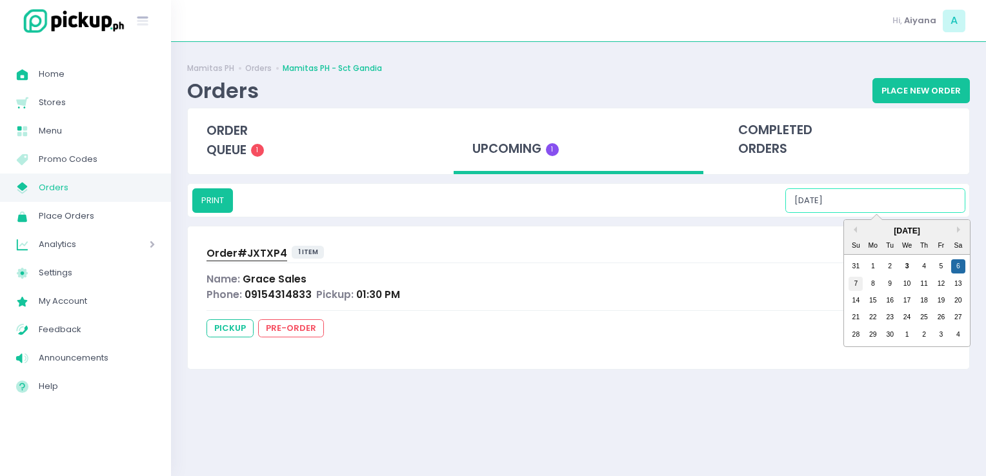
click at [856, 280] on div "7" at bounding box center [855, 284] width 14 height 14
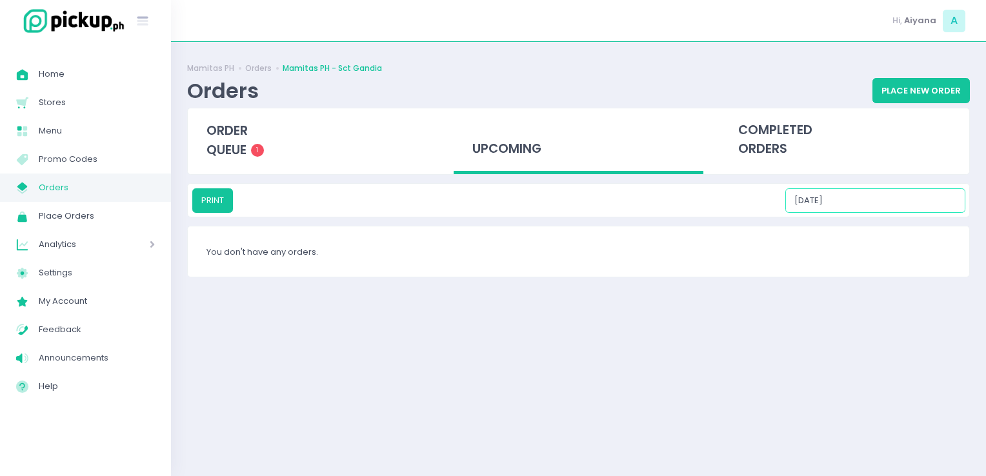
click at [870, 204] on input "09/07/2025" at bounding box center [875, 200] width 180 height 25
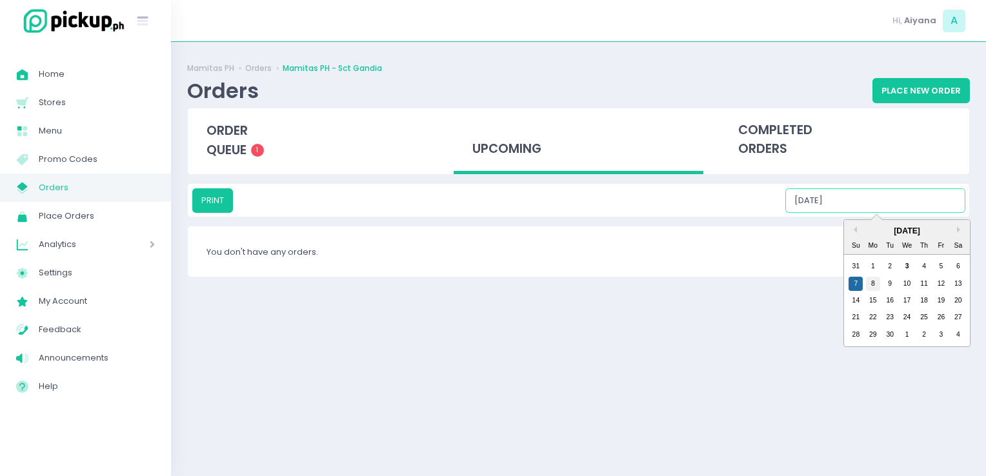
click at [872, 289] on div "8" at bounding box center [873, 284] width 14 height 14
click at [875, 195] on input "09/08/2025" at bounding box center [875, 200] width 180 height 25
click at [887, 284] on div "9" at bounding box center [889, 284] width 14 height 14
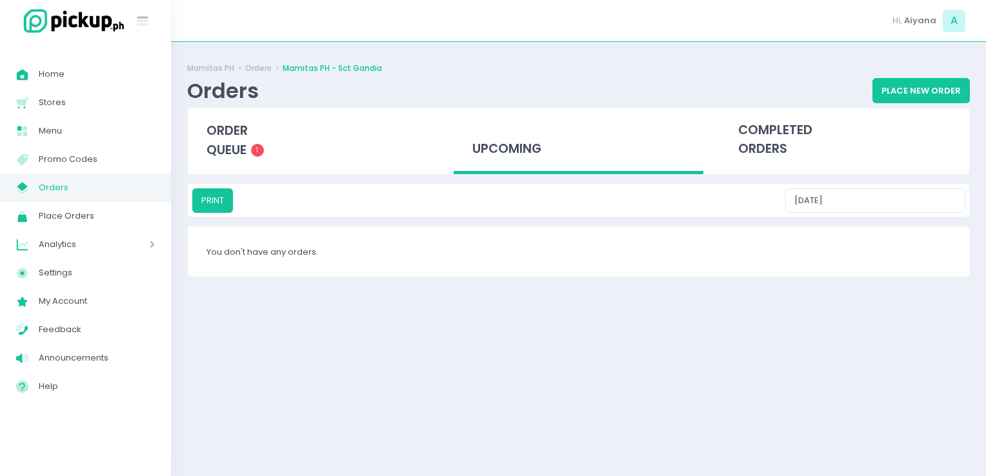
click at [872, 184] on div "PRINT 09/09/2025" at bounding box center [578, 200] width 781 height 33
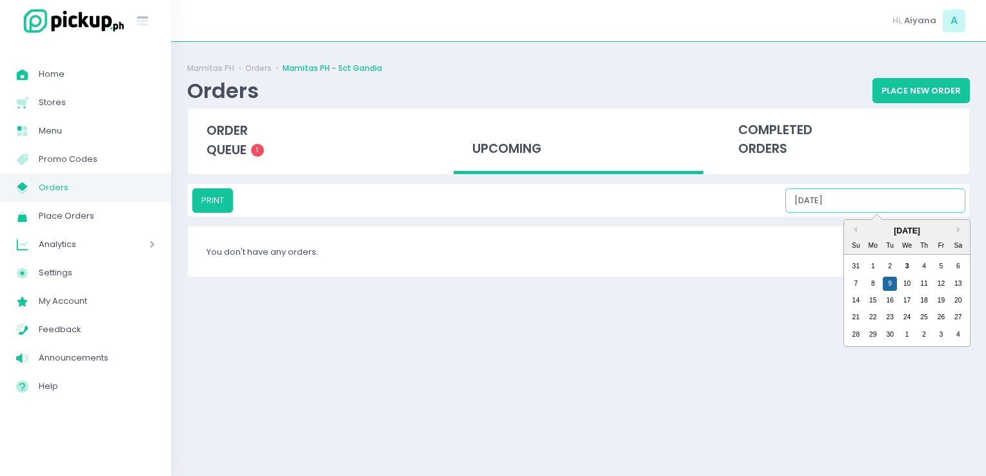
click at [875, 197] on input "09/09/2025" at bounding box center [875, 200] width 180 height 25
click at [903, 288] on div "10" at bounding box center [907, 284] width 14 height 14
click at [885, 195] on input "09/10/2025" at bounding box center [875, 200] width 180 height 25
click at [924, 288] on div "11" at bounding box center [924, 284] width 14 height 14
click at [885, 192] on input "09/11/2025" at bounding box center [875, 200] width 180 height 25
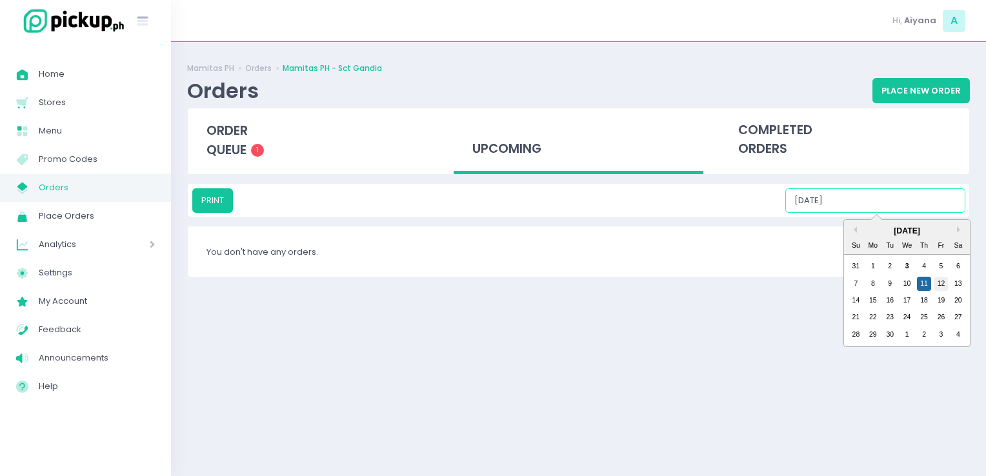
click at [939, 289] on div "12" at bounding box center [940, 284] width 14 height 14
click at [870, 208] on input "09/12/2025" at bounding box center [875, 200] width 180 height 25
click at [959, 280] on div "13" at bounding box center [958, 284] width 14 height 14
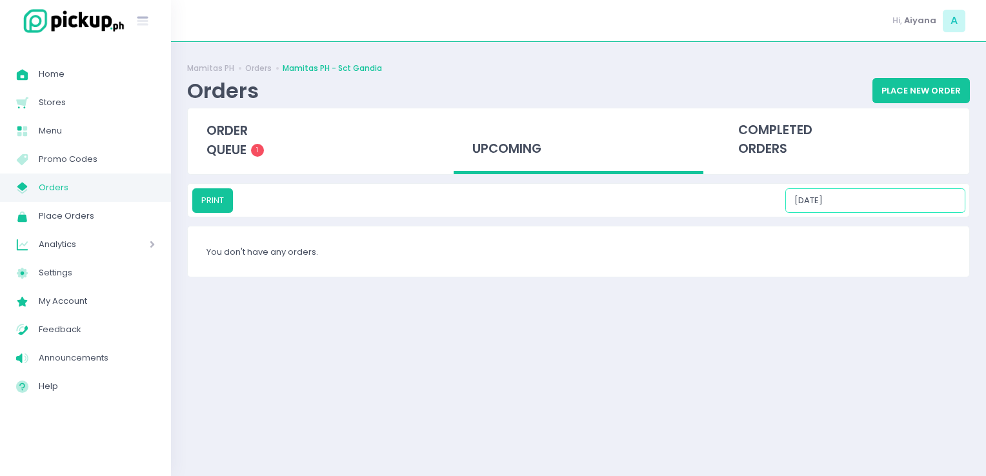
click at [870, 201] on input "09/13/2025" at bounding box center [875, 200] width 180 height 25
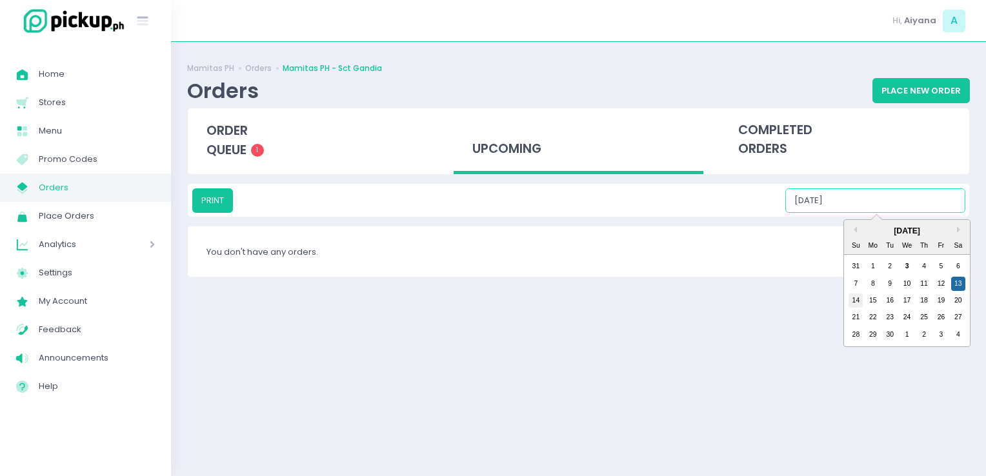
click at [857, 295] on div "14" at bounding box center [855, 300] width 14 height 14
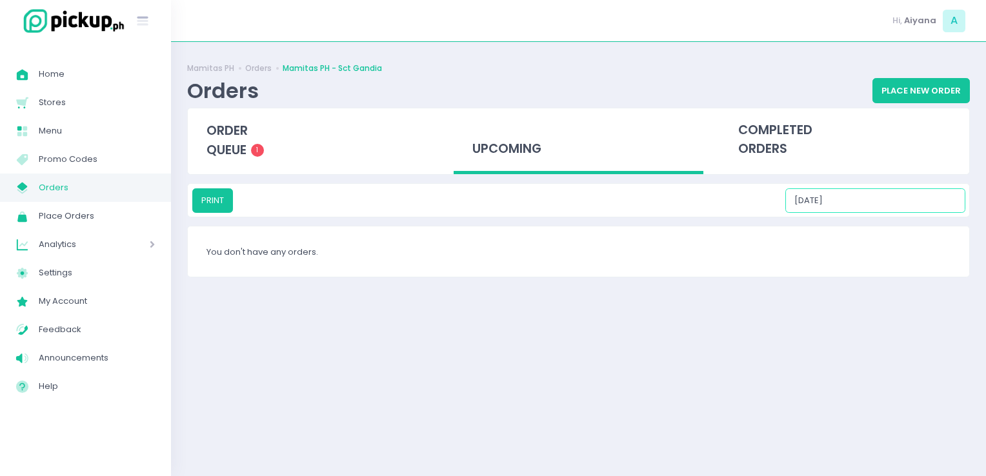
click at [883, 210] on input "09/14/2025" at bounding box center [875, 200] width 180 height 25
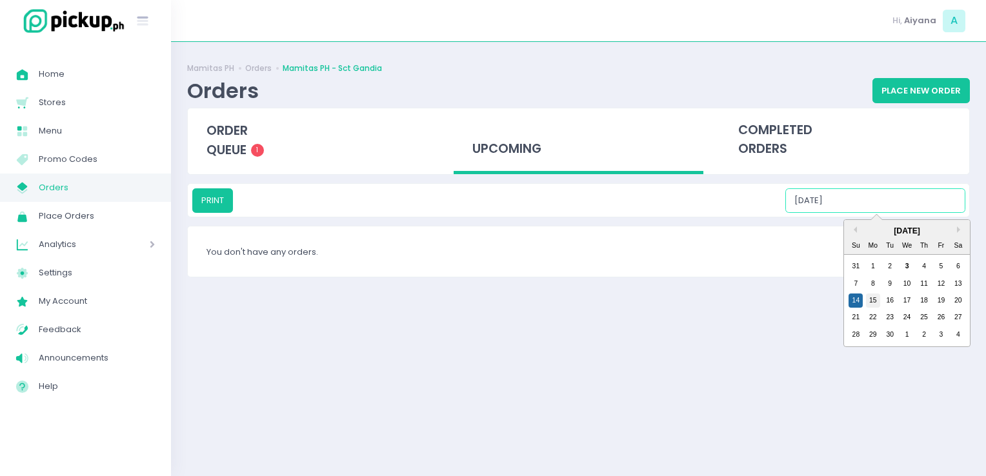
click at [872, 301] on div "15" at bounding box center [873, 300] width 14 height 14
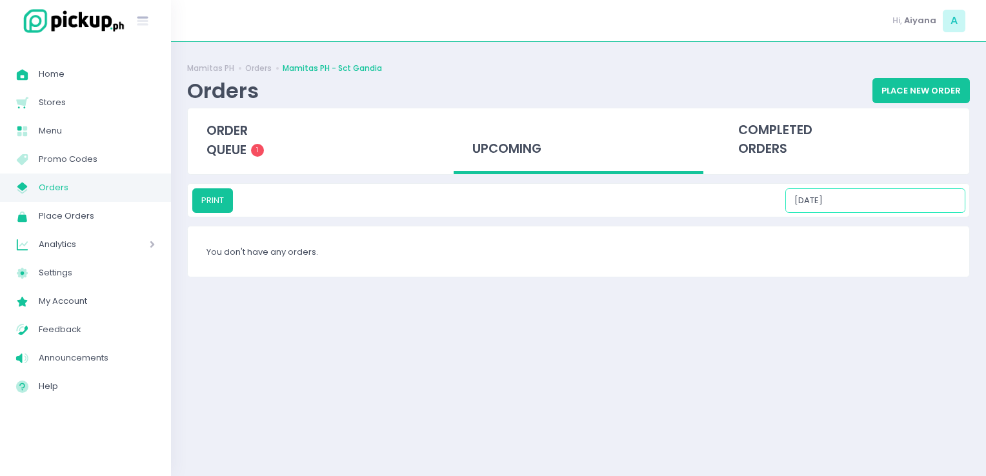
click at [862, 203] on input "09/15/2025" at bounding box center [875, 200] width 180 height 25
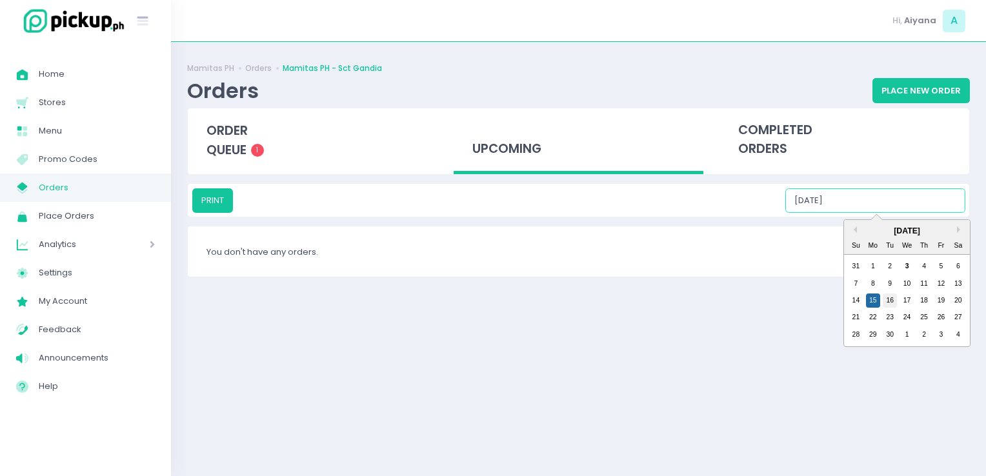
click at [883, 298] on div "16" at bounding box center [889, 300] width 14 height 14
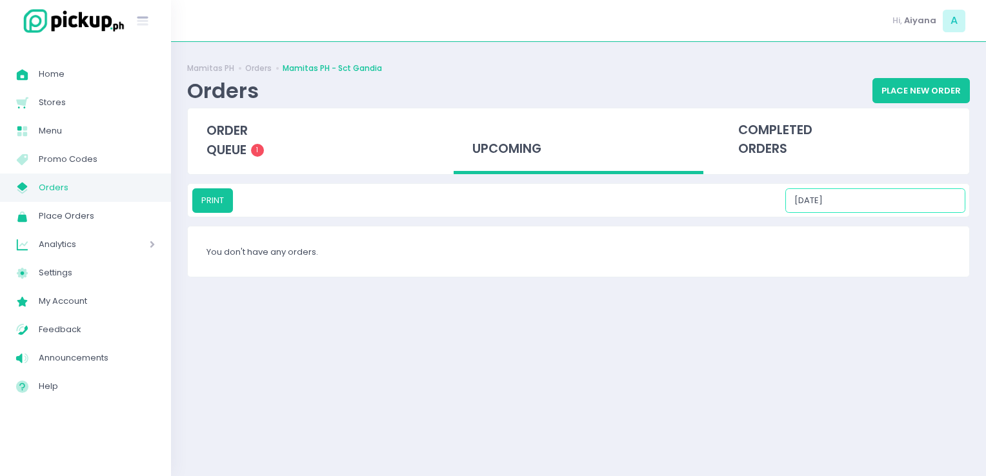
click at [875, 201] on input "09/16/2025" at bounding box center [875, 200] width 180 height 25
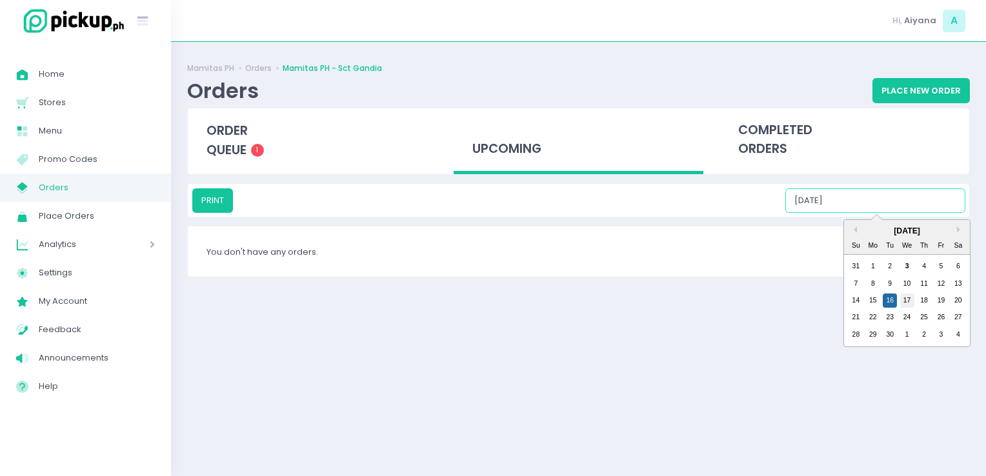
click at [906, 297] on div "17" at bounding box center [907, 300] width 14 height 14
click at [880, 199] on input "09/17/2025" at bounding box center [875, 200] width 180 height 25
click at [928, 297] on div "18" at bounding box center [924, 300] width 14 height 14
click at [883, 201] on input "09/18/2025" at bounding box center [875, 200] width 180 height 25
click at [939, 303] on div "19" at bounding box center [940, 300] width 14 height 14
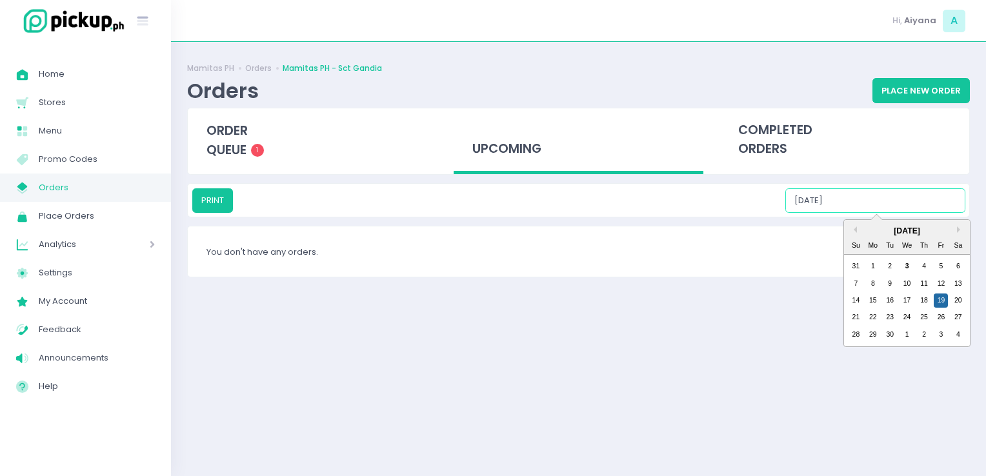
click at [870, 203] on input "09/19/2025" at bounding box center [875, 200] width 180 height 25
click at [962, 301] on div "20" at bounding box center [958, 300] width 14 height 14
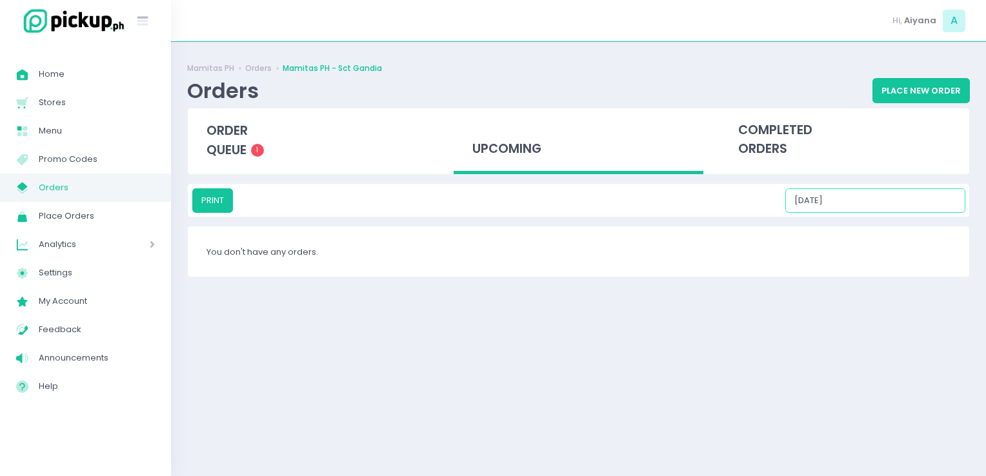
click at [866, 195] on input "09/20/2025" at bounding box center [875, 200] width 180 height 25
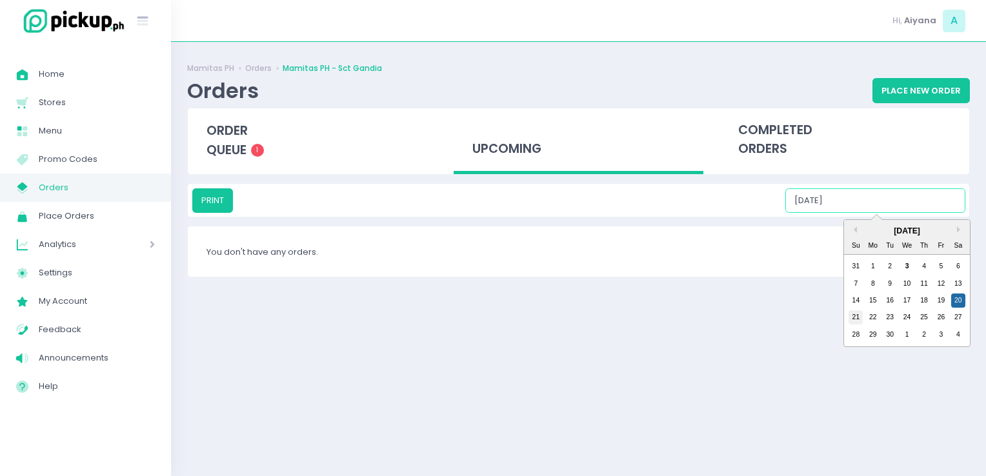
click at [854, 317] on div "21" at bounding box center [855, 317] width 14 height 14
click at [872, 210] on input "09/21/2025" at bounding box center [875, 200] width 180 height 25
click at [871, 313] on div "22" at bounding box center [873, 317] width 14 height 14
click at [879, 204] on input "09/22/2025" at bounding box center [875, 200] width 180 height 25
click at [893, 320] on div "23" at bounding box center [889, 317] width 14 height 14
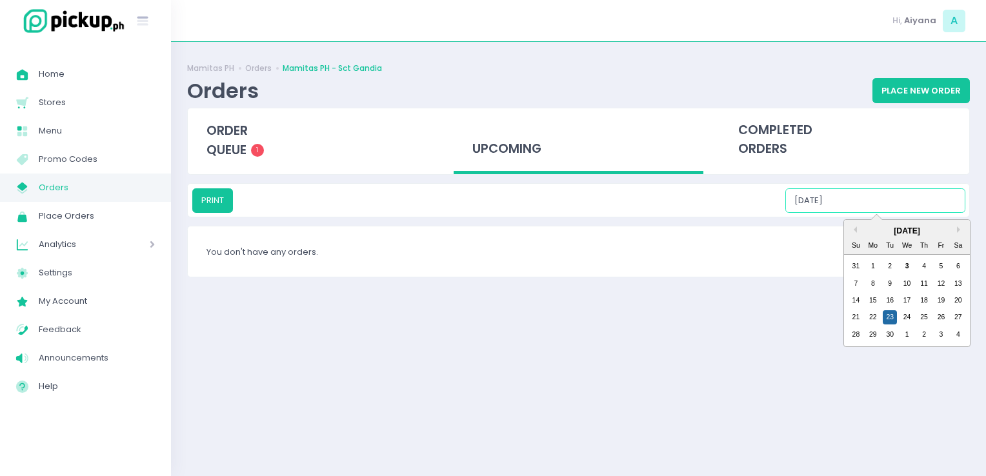
click at [881, 212] on input "09/23/2025" at bounding box center [875, 200] width 180 height 25
click at [907, 313] on div "24" at bounding box center [907, 317] width 14 height 14
click at [890, 202] on input "09/24/2025" at bounding box center [875, 200] width 180 height 25
click at [928, 321] on div "25" at bounding box center [924, 317] width 14 height 14
click at [880, 196] on input "09/25/2025" at bounding box center [875, 200] width 180 height 25
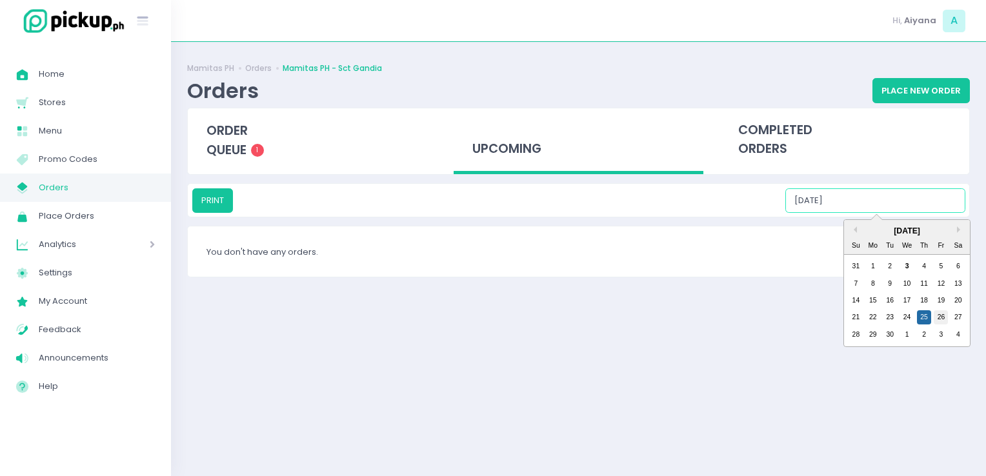
click at [939, 316] on div "26" at bounding box center [940, 317] width 14 height 14
click at [880, 195] on input "09/26/2025" at bounding box center [875, 200] width 180 height 25
click at [957, 315] on div "27" at bounding box center [958, 317] width 14 height 14
click at [895, 201] on input "09/27/2025" at bounding box center [875, 200] width 180 height 25
click at [855, 333] on div "28" at bounding box center [855, 335] width 14 height 14
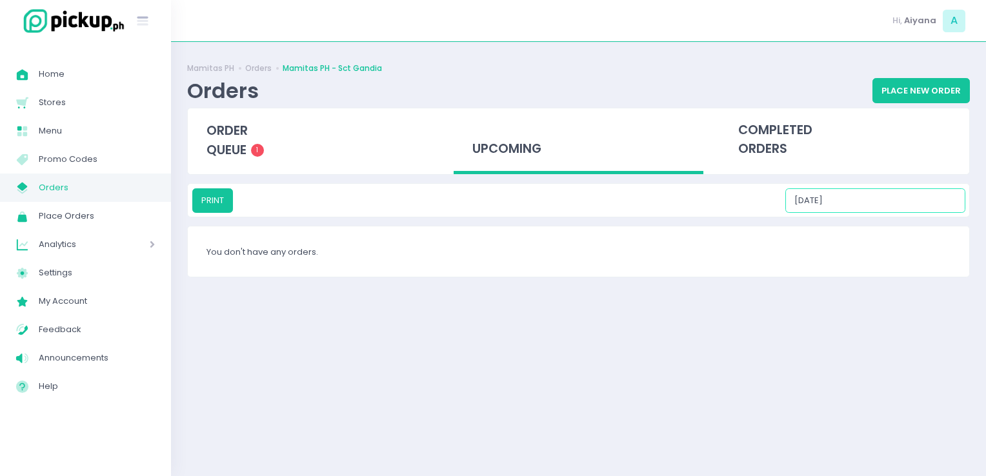
click at [872, 209] on input "09/28/2025" at bounding box center [875, 200] width 180 height 25
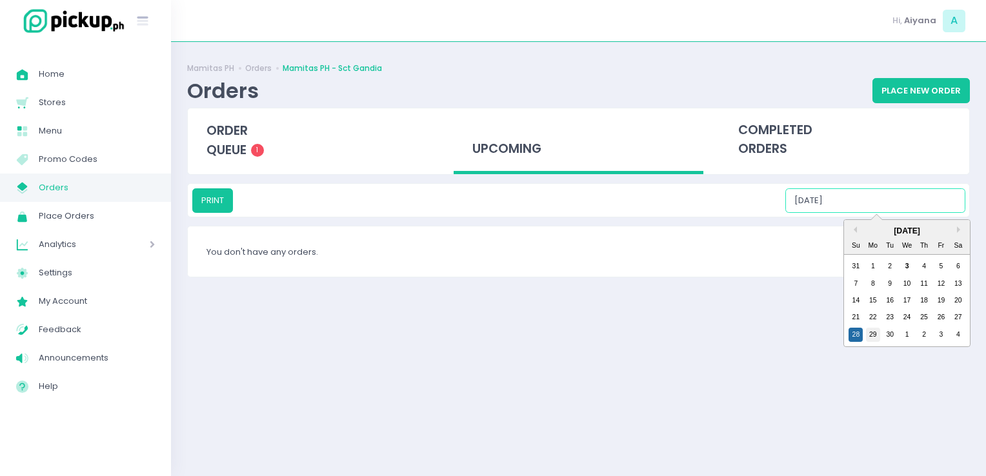
click at [872, 328] on div "29" at bounding box center [873, 335] width 14 height 14
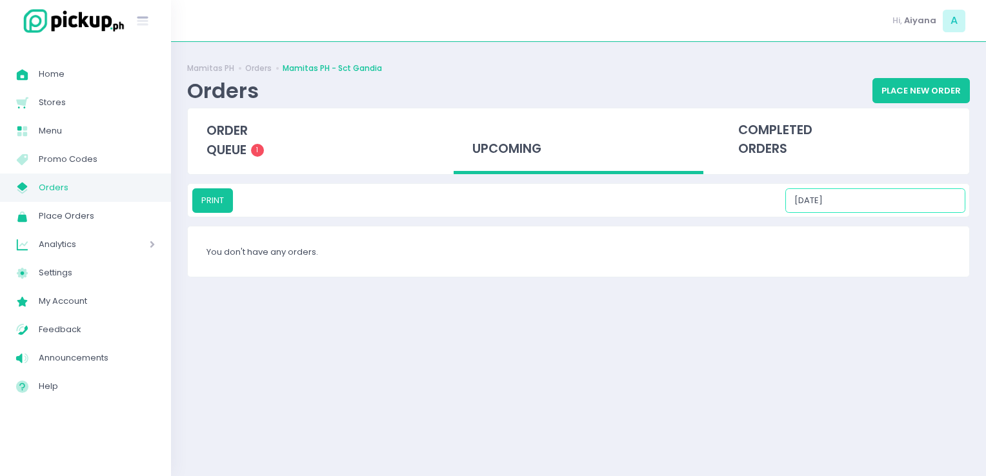
click at [873, 199] on input "09/29/2025" at bounding box center [875, 200] width 180 height 25
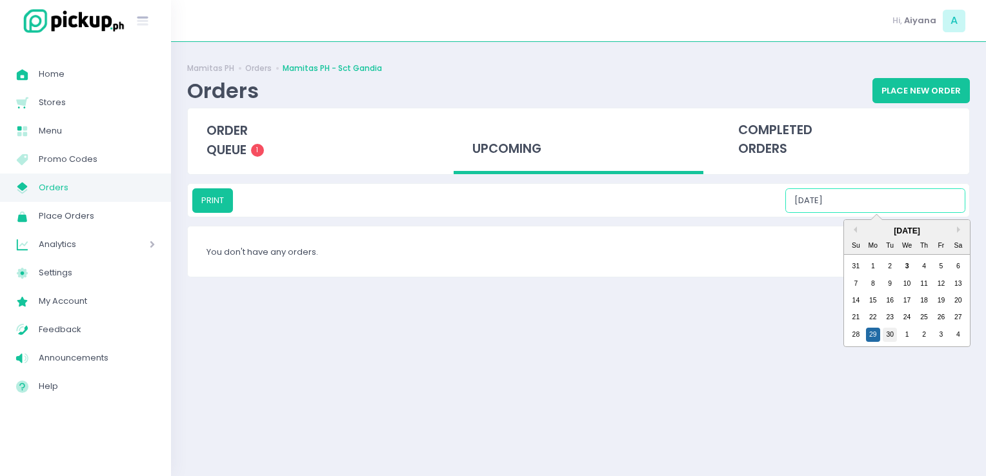
click at [888, 336] on div "30" at bounding box center [889, 335] width 14 height 14
type input "09/30/2025"
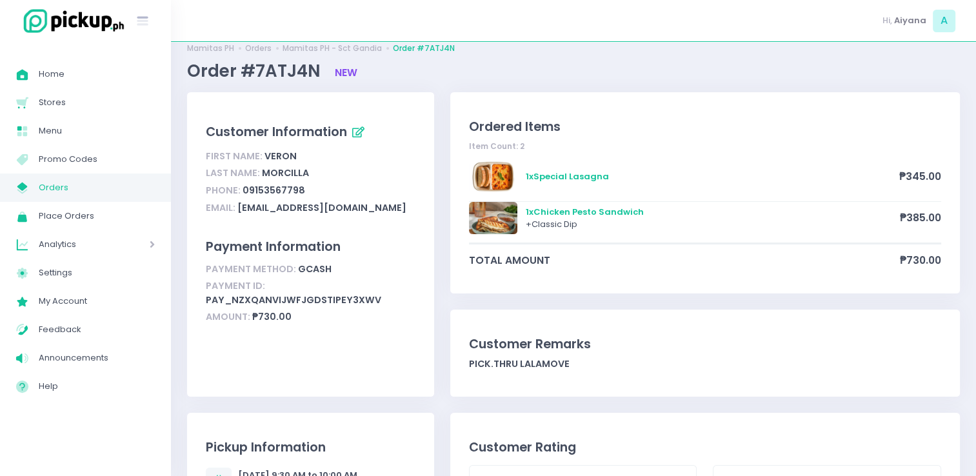
scroll to position [46, 0]
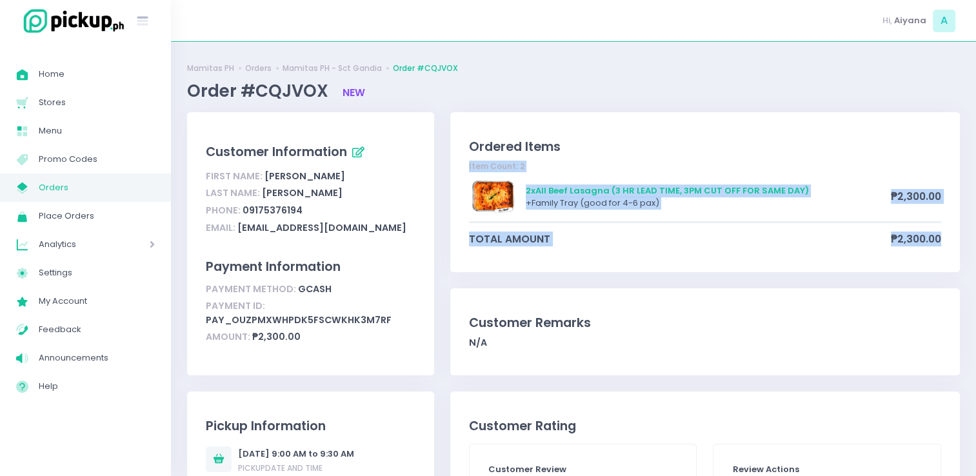
drag, startPoint x: 975, startPoint y: 112, endPoint x: 988, endPoint y: 254, distance: 141.8
click at [975, 254] on html "Stockholm-icons / General / User Created with Sketch. Stockholm-icons / Text / …" at bounding box center [488, 238] width 976 height 476
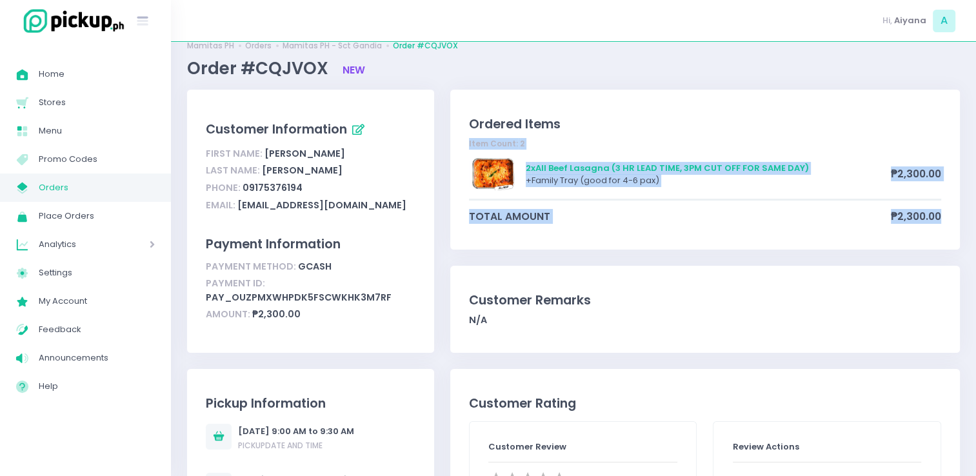
scroll to position [26, 0]
